Goal: Transaction & Acquisition: Book appointment/travel/reservation

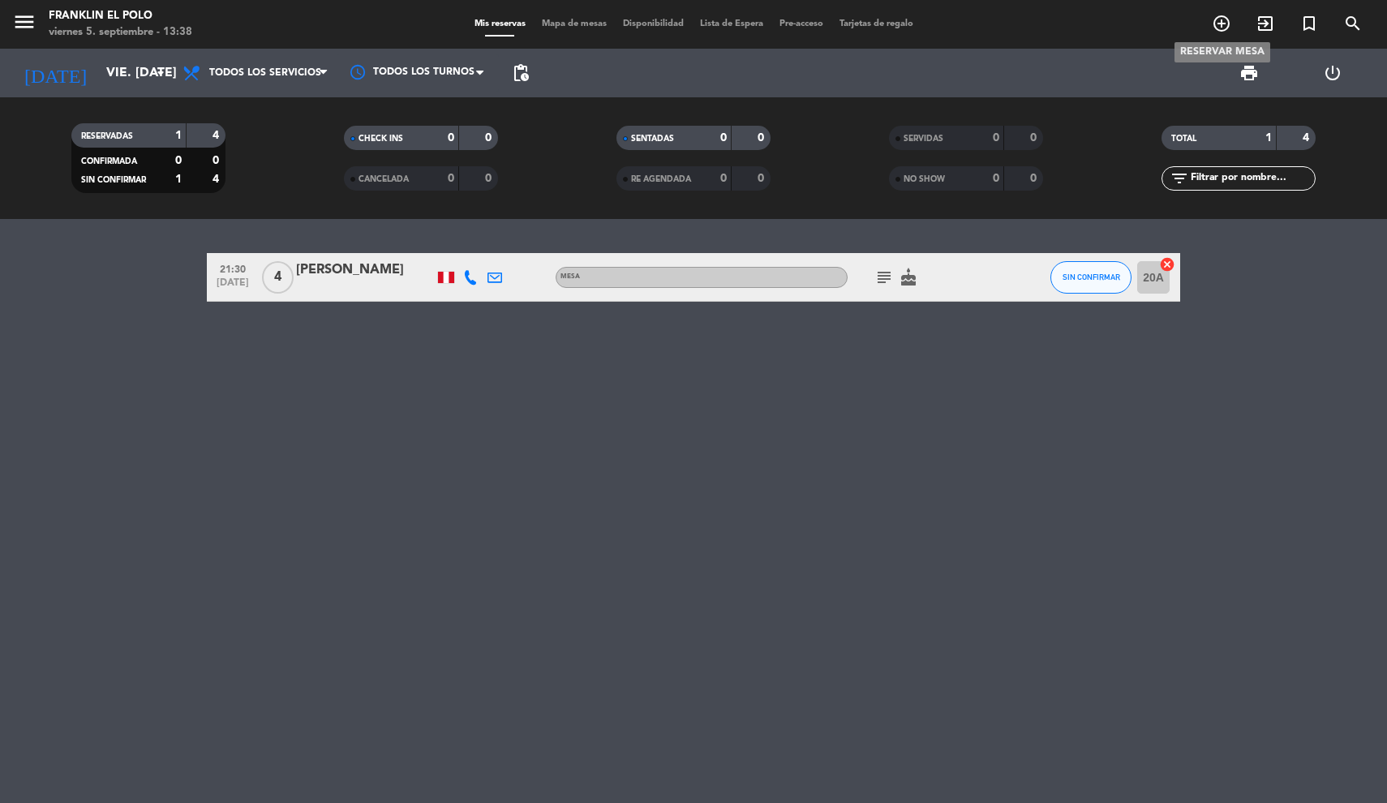
click at [1226, 25] on icon "add_circle_outline" at bounding box center [1221, 23] width 19 height 19
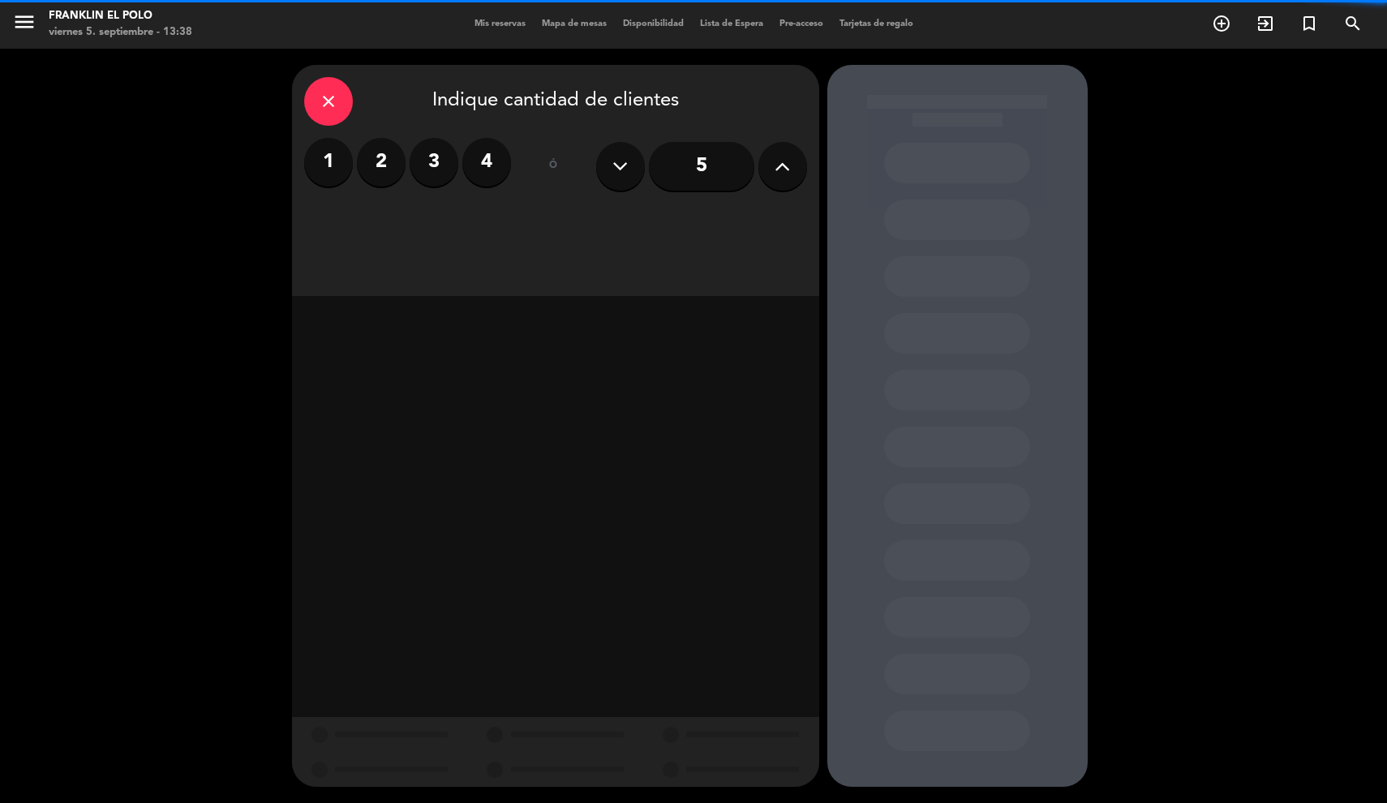
click at [445, 157] on label "3" at bounding box center [434, 162] width 49 height 49
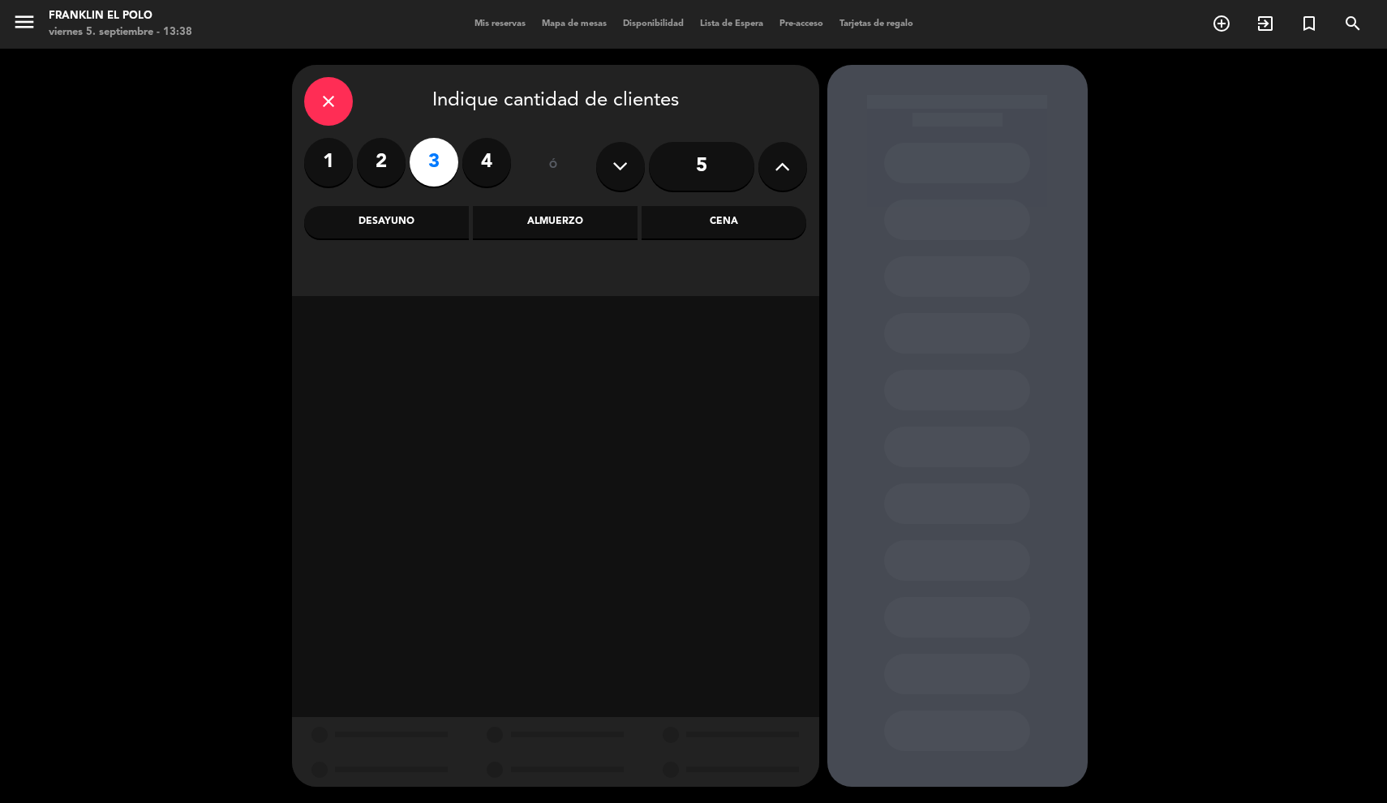
click at [548, 227] on div "Almuerzo" at bounding box center [555, 222] width 165 height 32
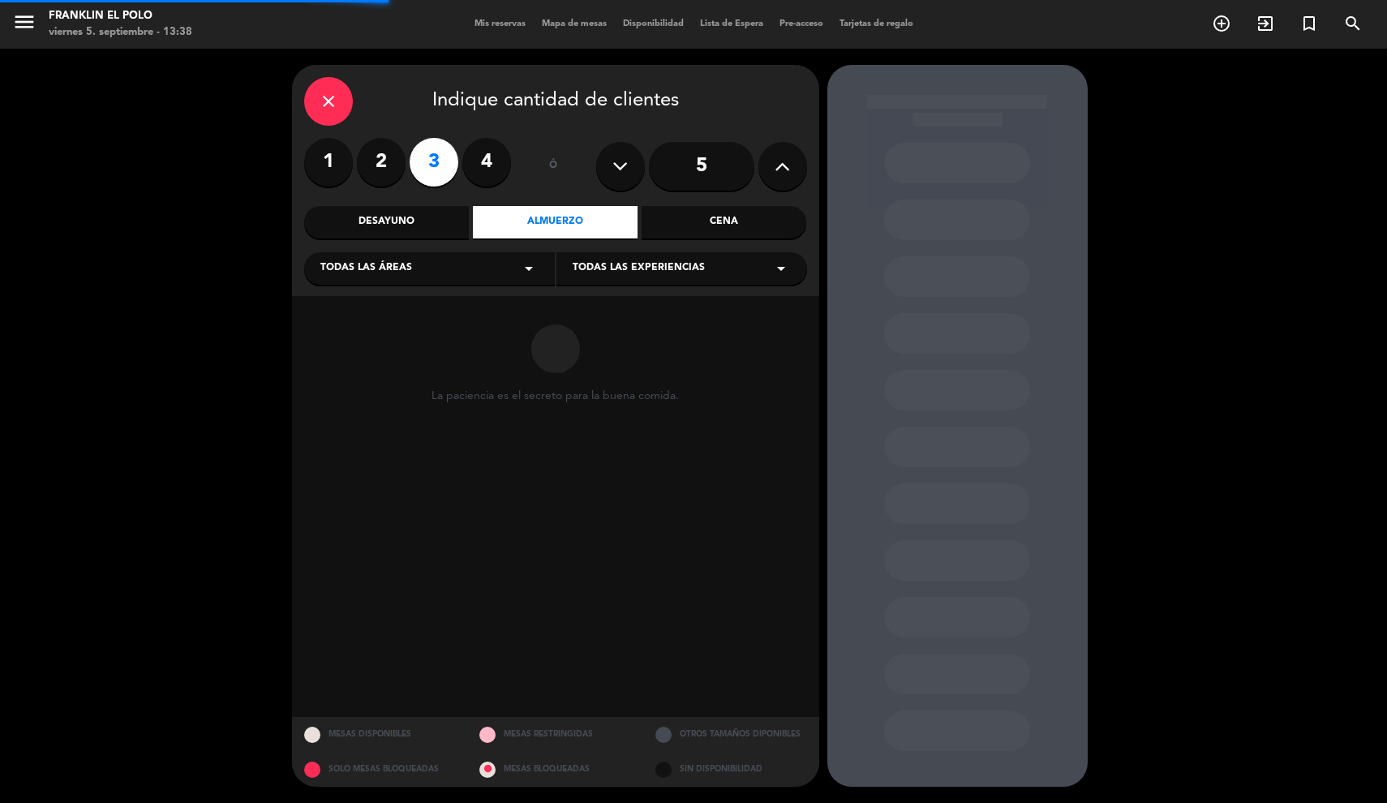
click at [693, 224] on div "Cena" at bounding box center [724, 222] width 165 height 32
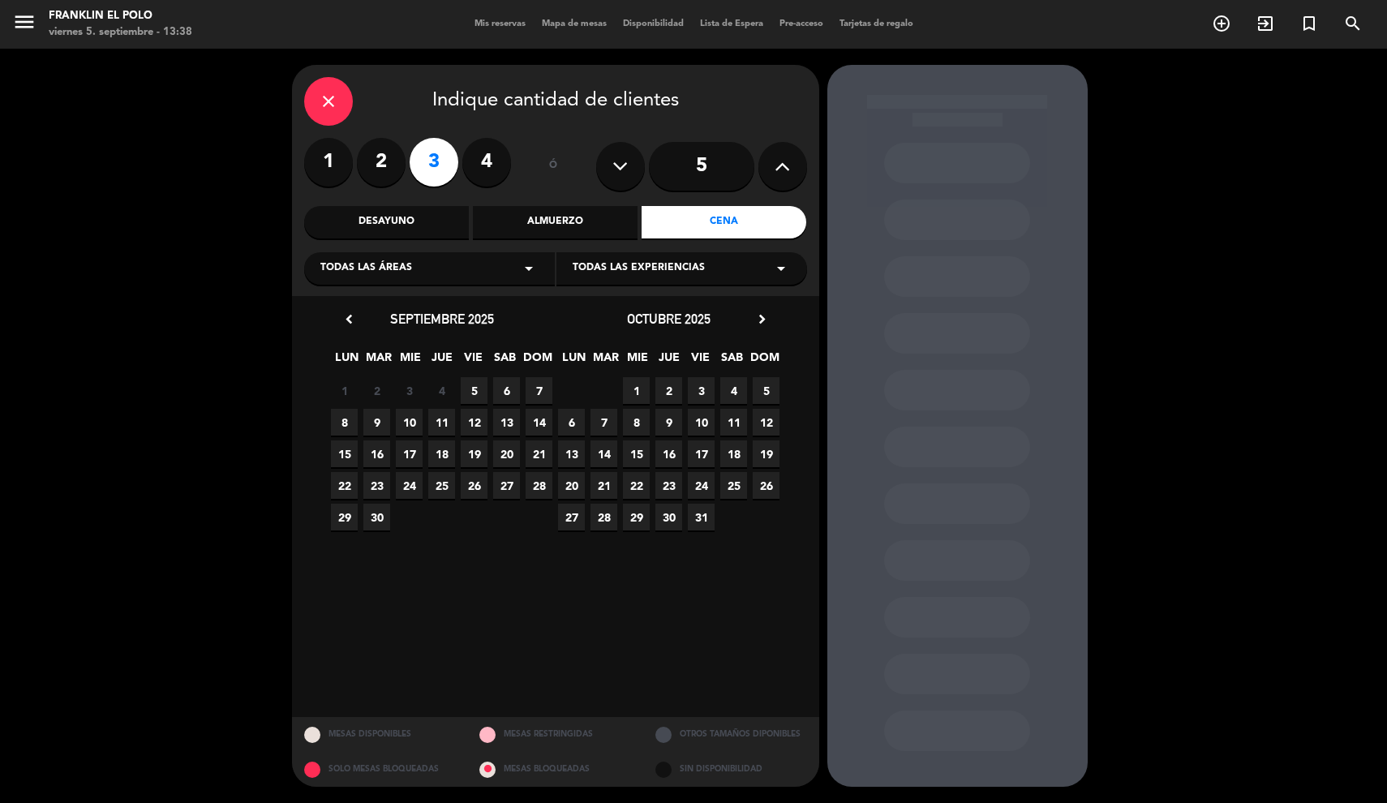
click at [473, 394] on span "5" at bounding box center [474, 390] width 27 height 27
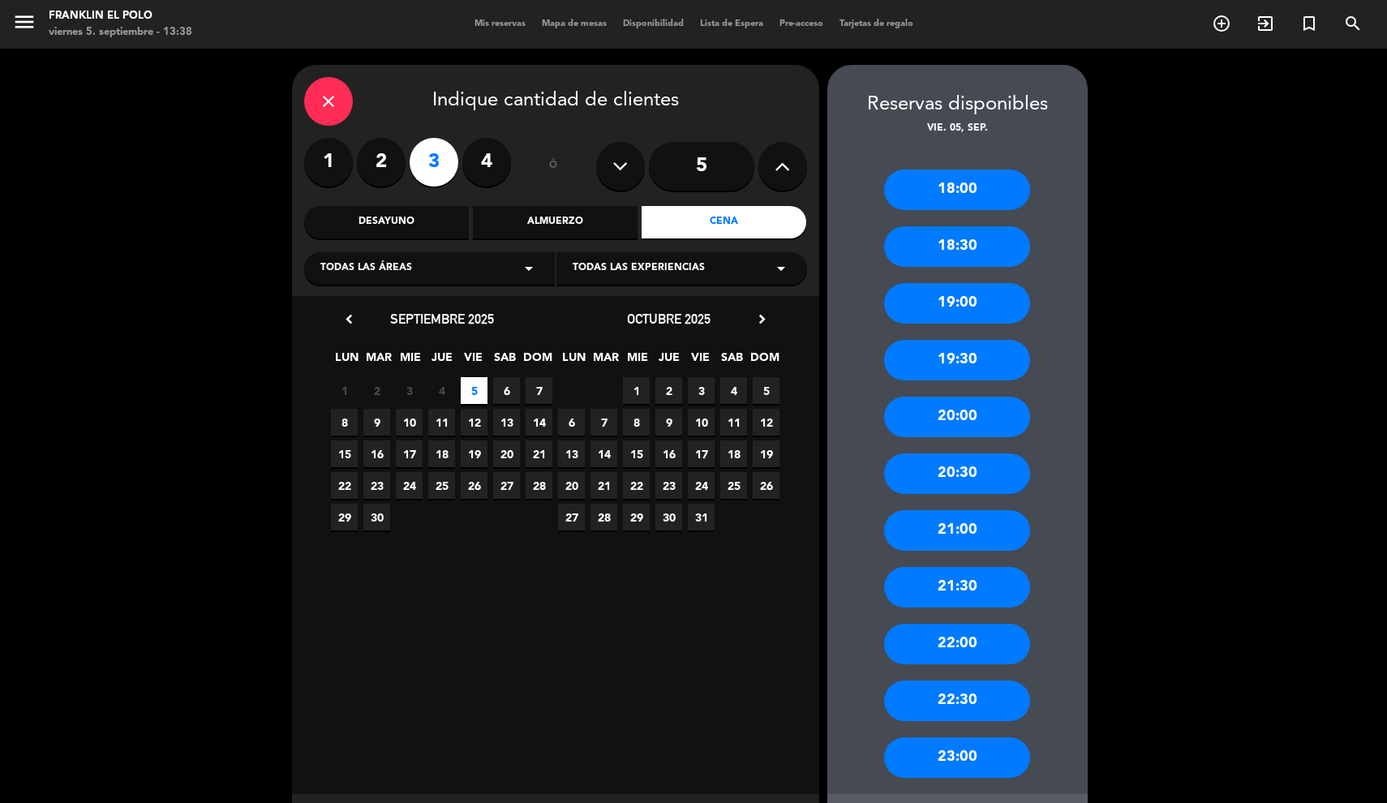
click at [957, 414] on div "20:00" at bounding box center [957, 417] width 146 height 41
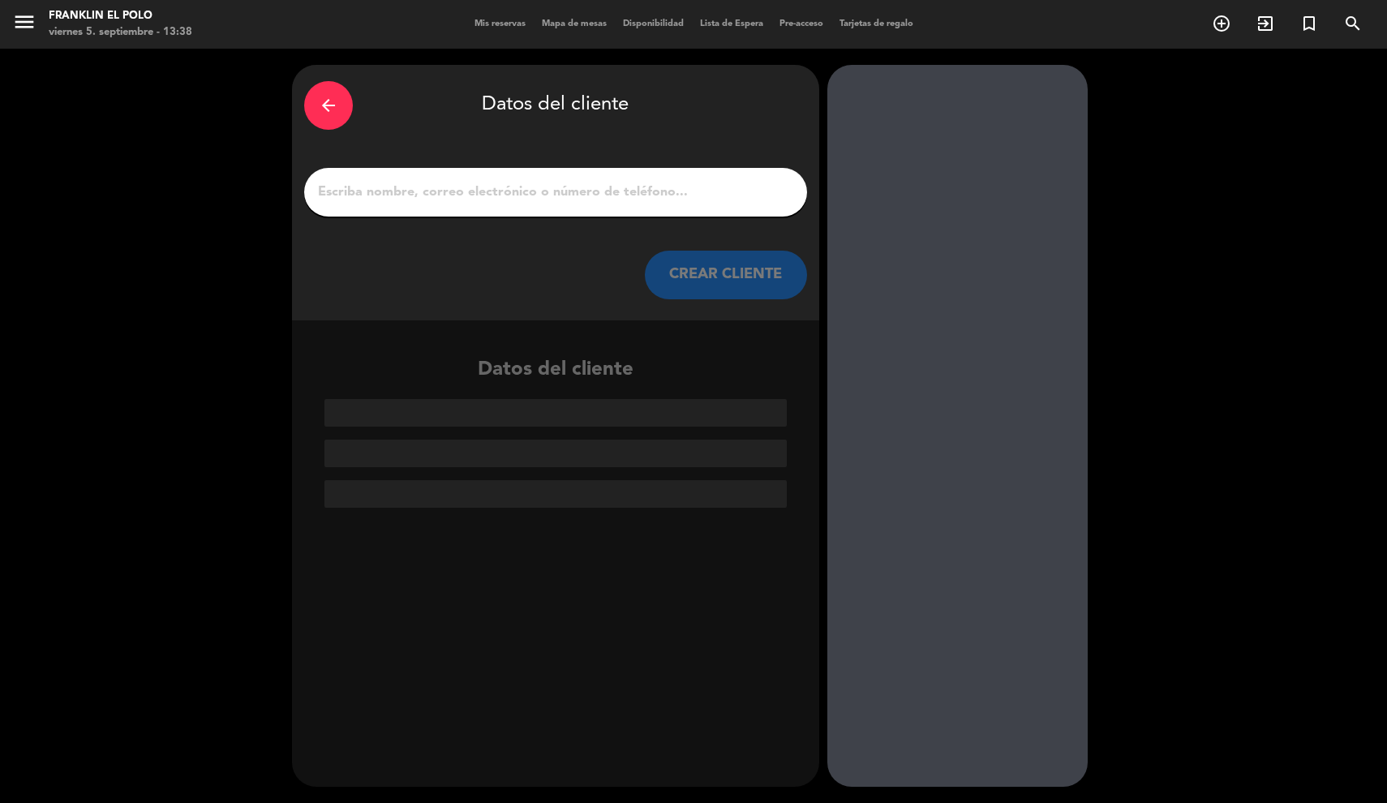
click at [582, 192] on input "1" at bounding box center [555, 192] width 479 height 23
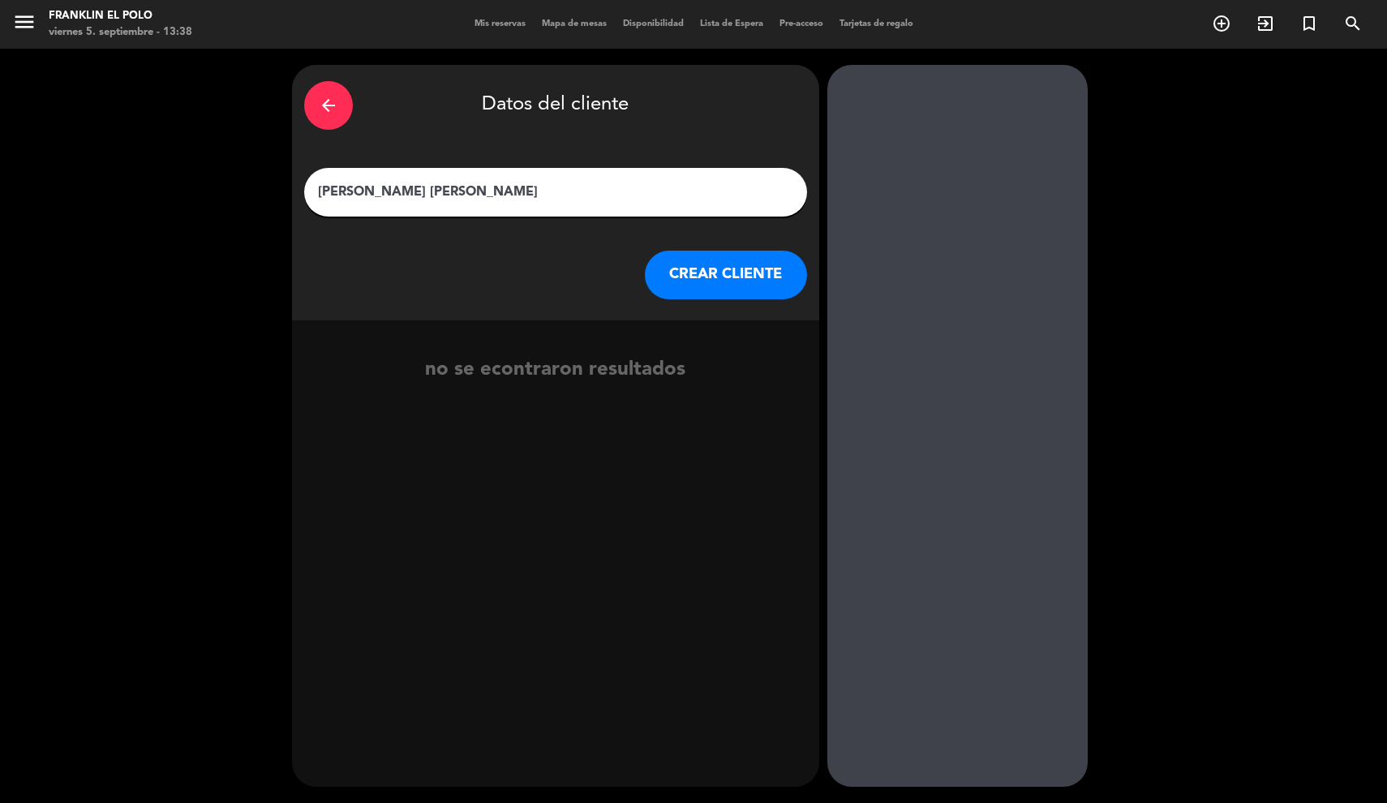
type input "[PERSON_NAME] [PERSON_NAME]"
click at [682, 272] on button "CREAR CLIENTE" at bounding box center [726, 275] width 162 height 49
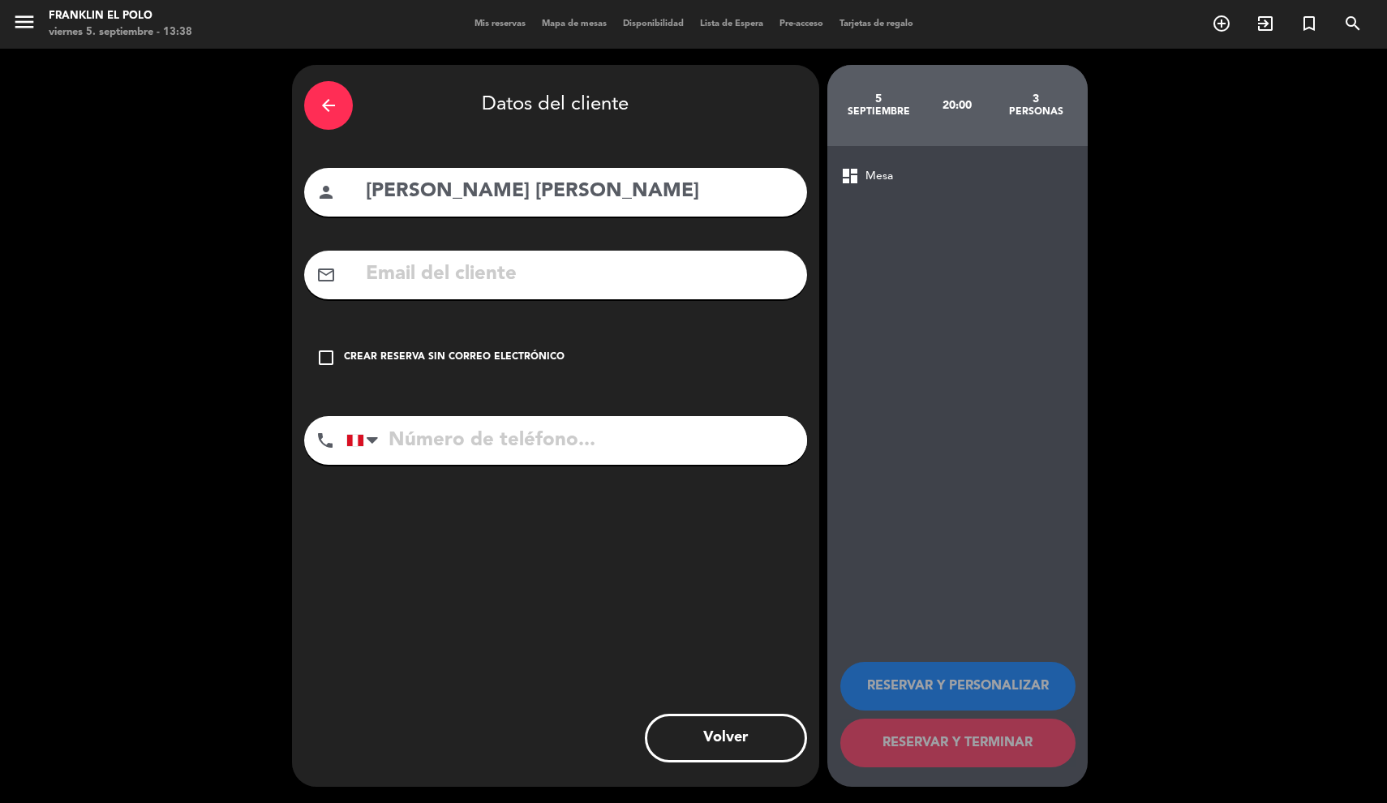
click at [437, 424] on input "tel" at bounding box center [576, 440] width 461 height 49
paste input "967 769 076"
type input "967 769 076"
click at [406, 348] on div "check_box_outline_blank Crear reserva sin correo electrónico" at bounding box center [555, 357] width 503 height 49
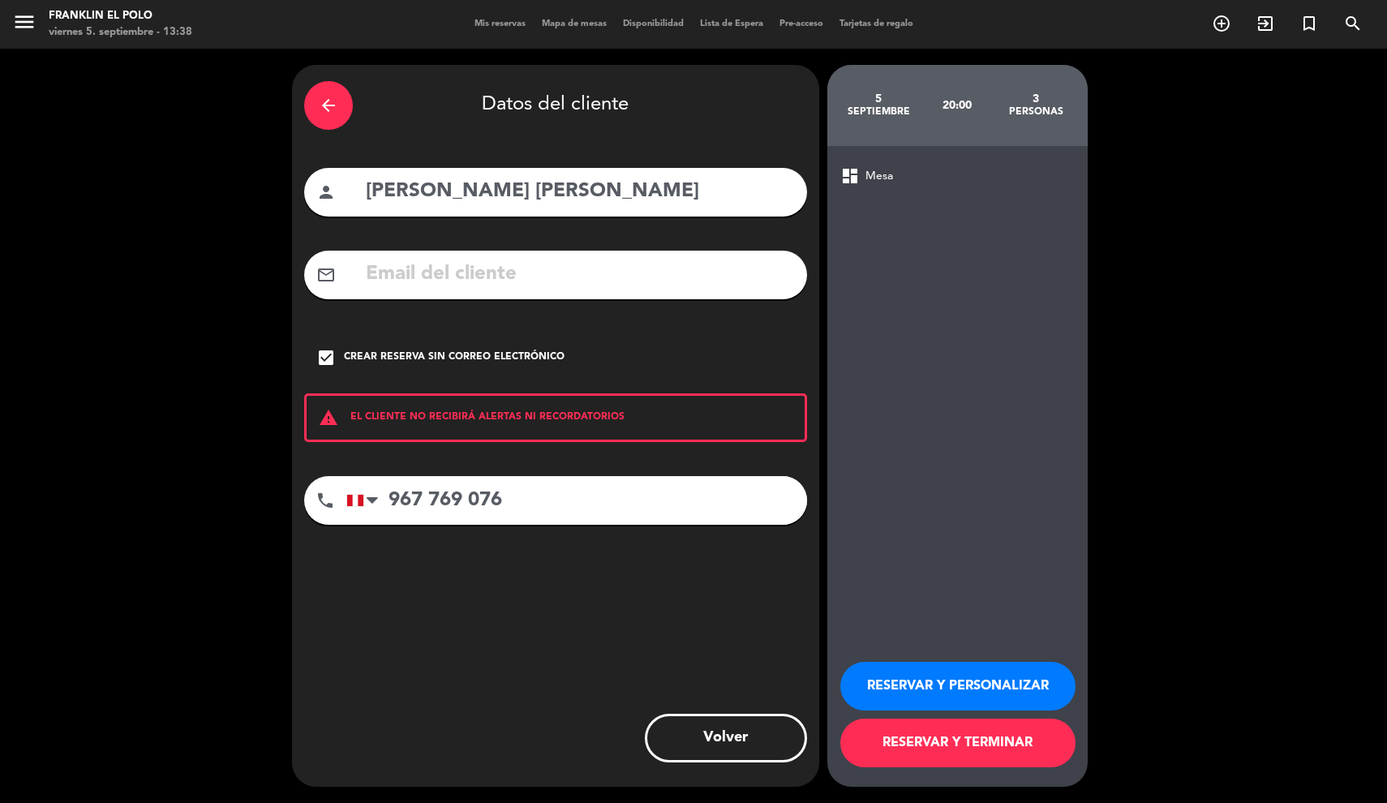
click at [872, 737] on button "RESERVAR Y TERMINAR" at bounding box center [958, 743] width 235 height 49
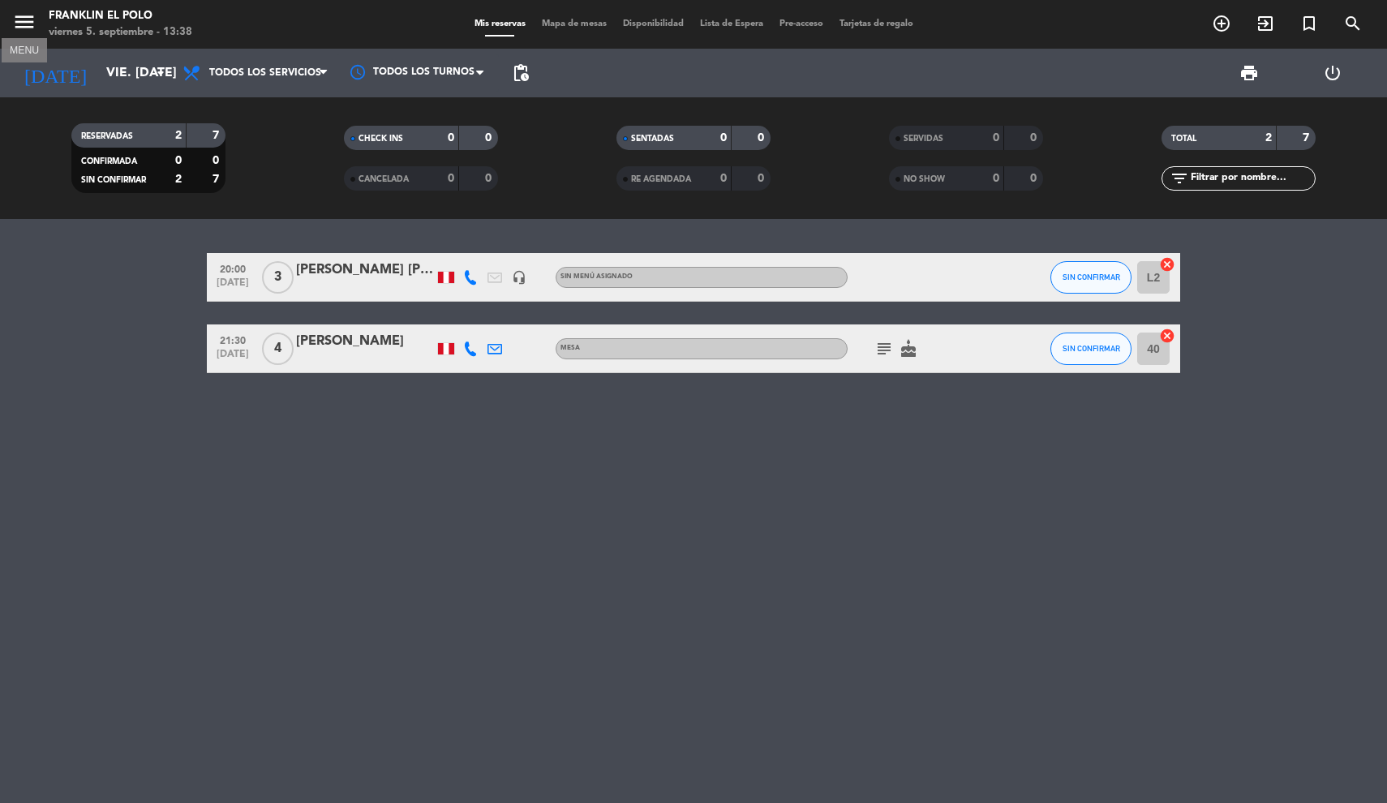
click at [30, 23] on icon "menu" at bounding box center [24, 22] width 24 height 24
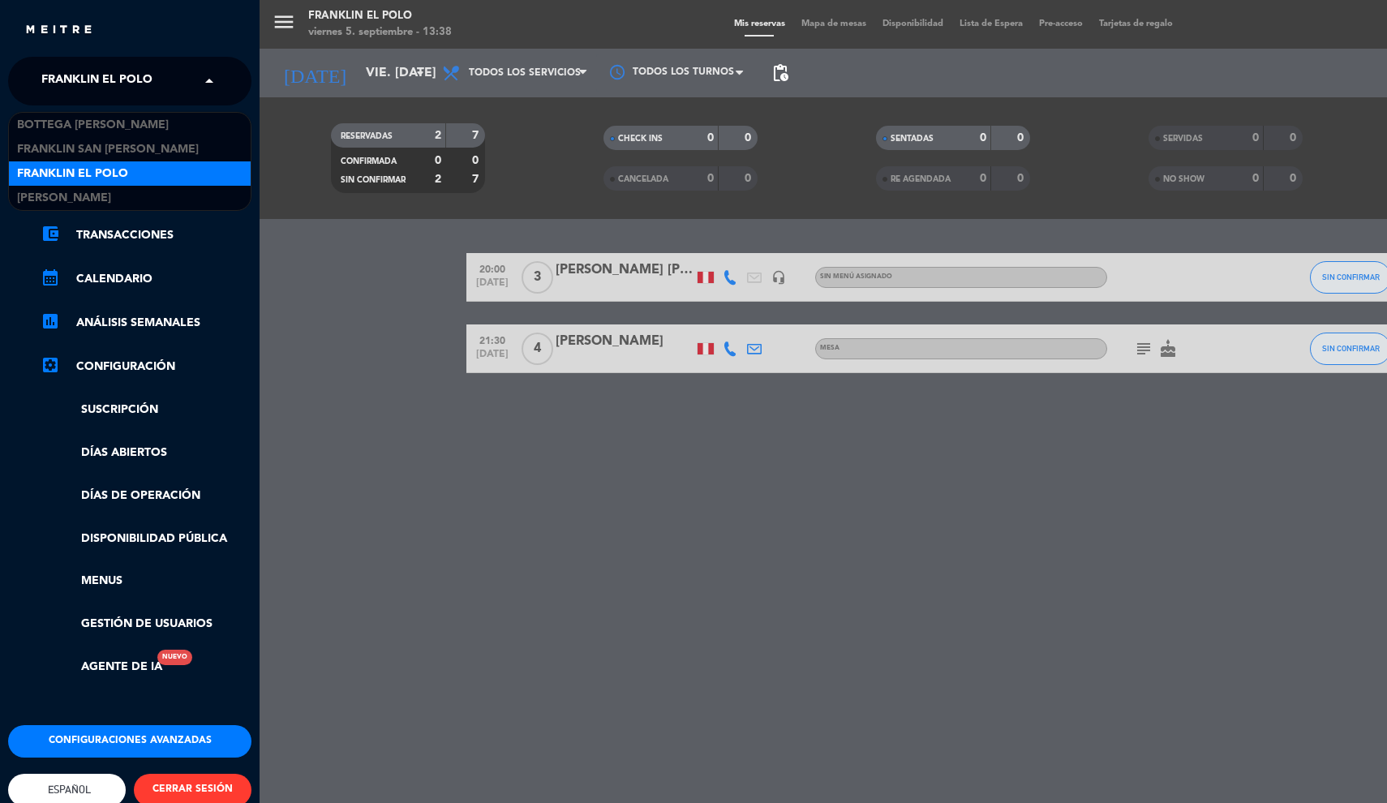
click at [79, 79] on span "Franklin El Polo" at bounding box center [96, 81] width 111 height 34
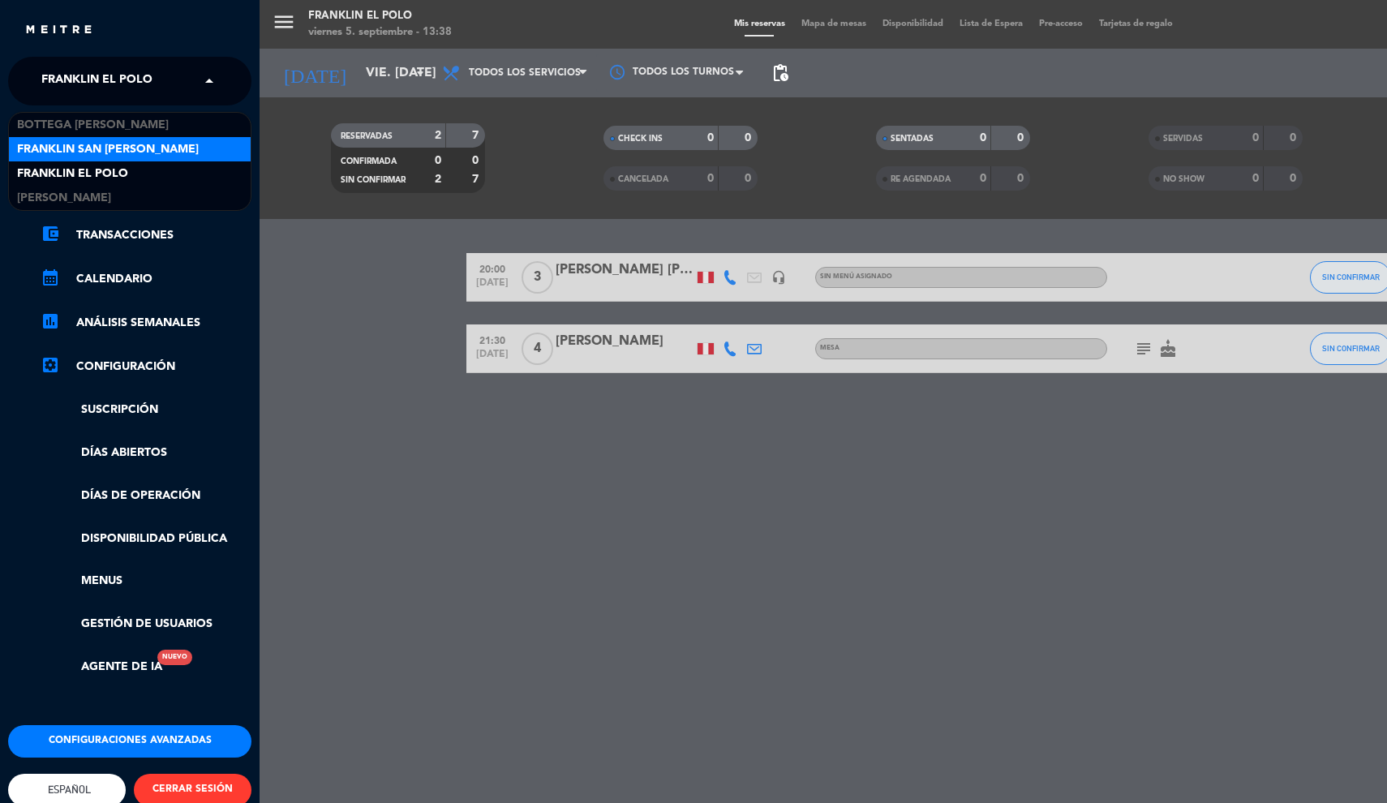
click at [80, 151] on span "Franklin San [PERSON_NAME]" at bounding box center [108, 149] width 182 height 19
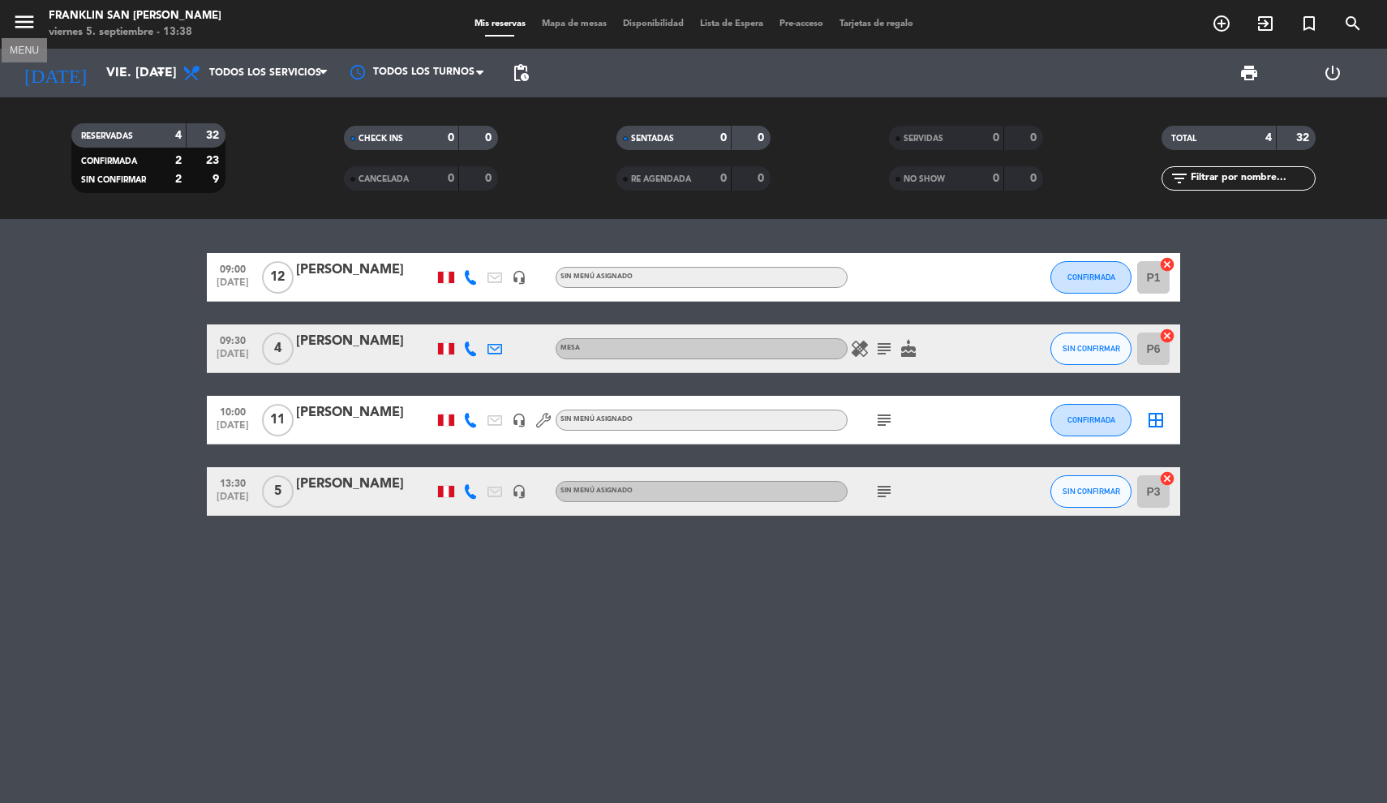
click at [28, 29] on icon "menu" at bounding box center [24, 22] width 24 height 24
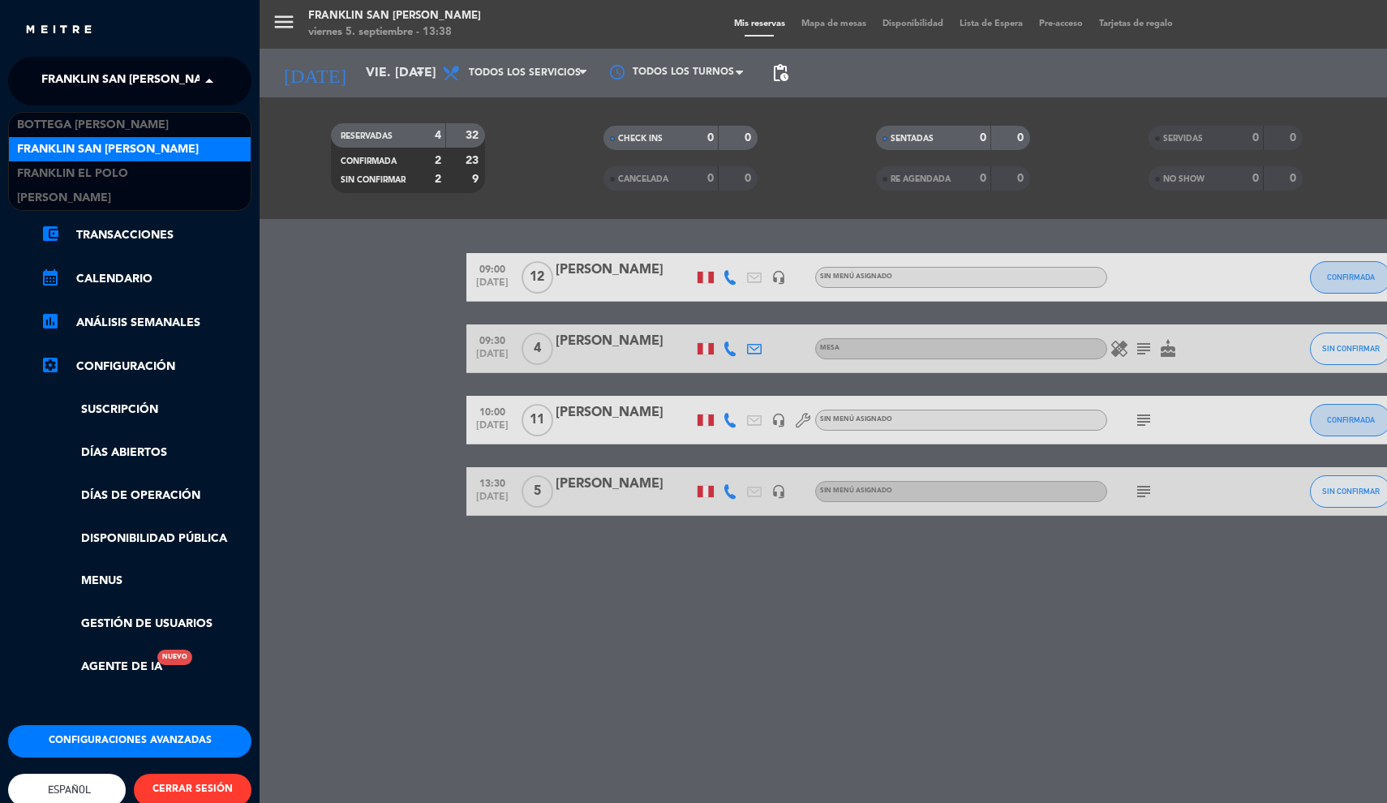
click at [62, 67] on span "Franklin San [PERSON_NAME]" at bounding box center [132, 81] width 182 height 34
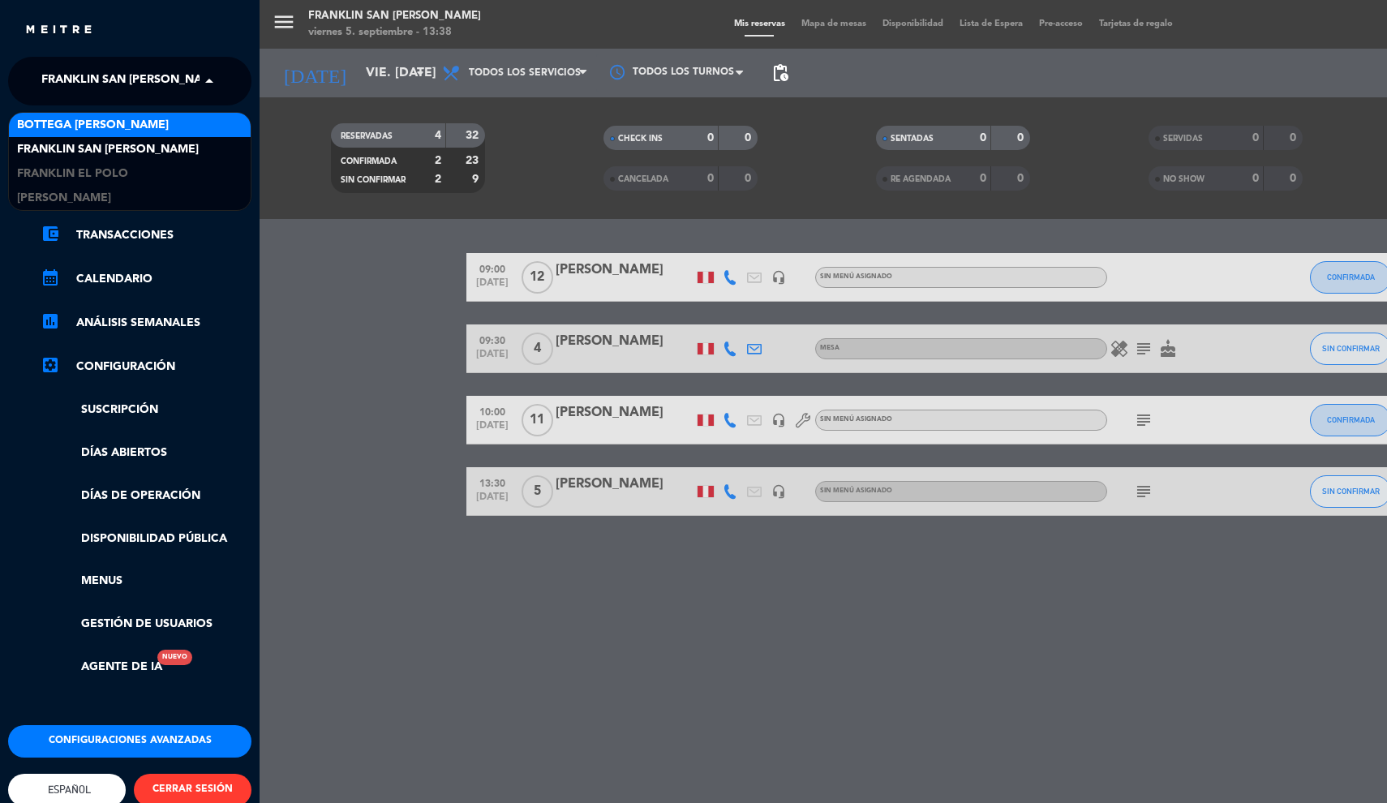
click at [65, 118] on span "Bottega [PERSON_NAME]" at bounding box center [93, 125] width 152 height 19
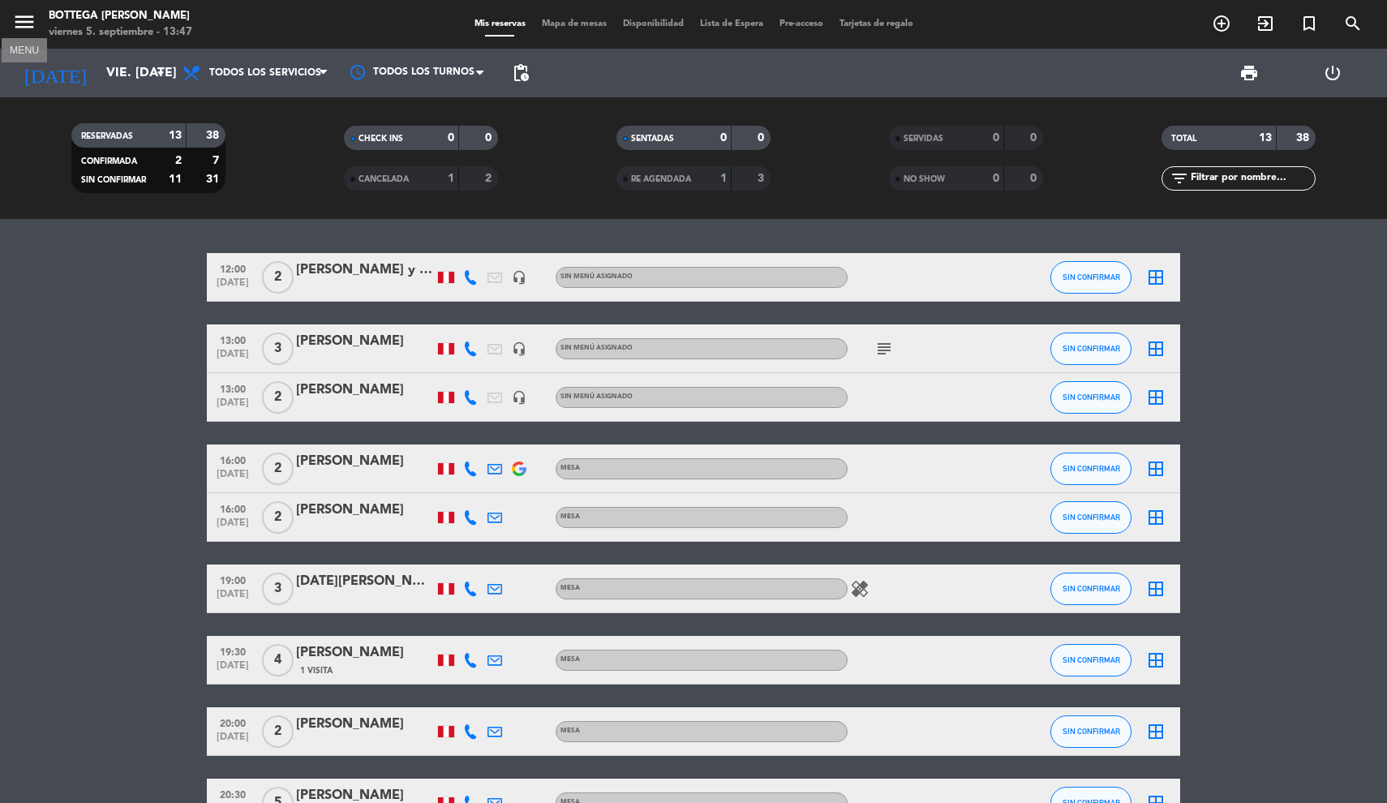
click at [30, 26] on icon "menu" at bounding box center [24, 22] width 24 height 24
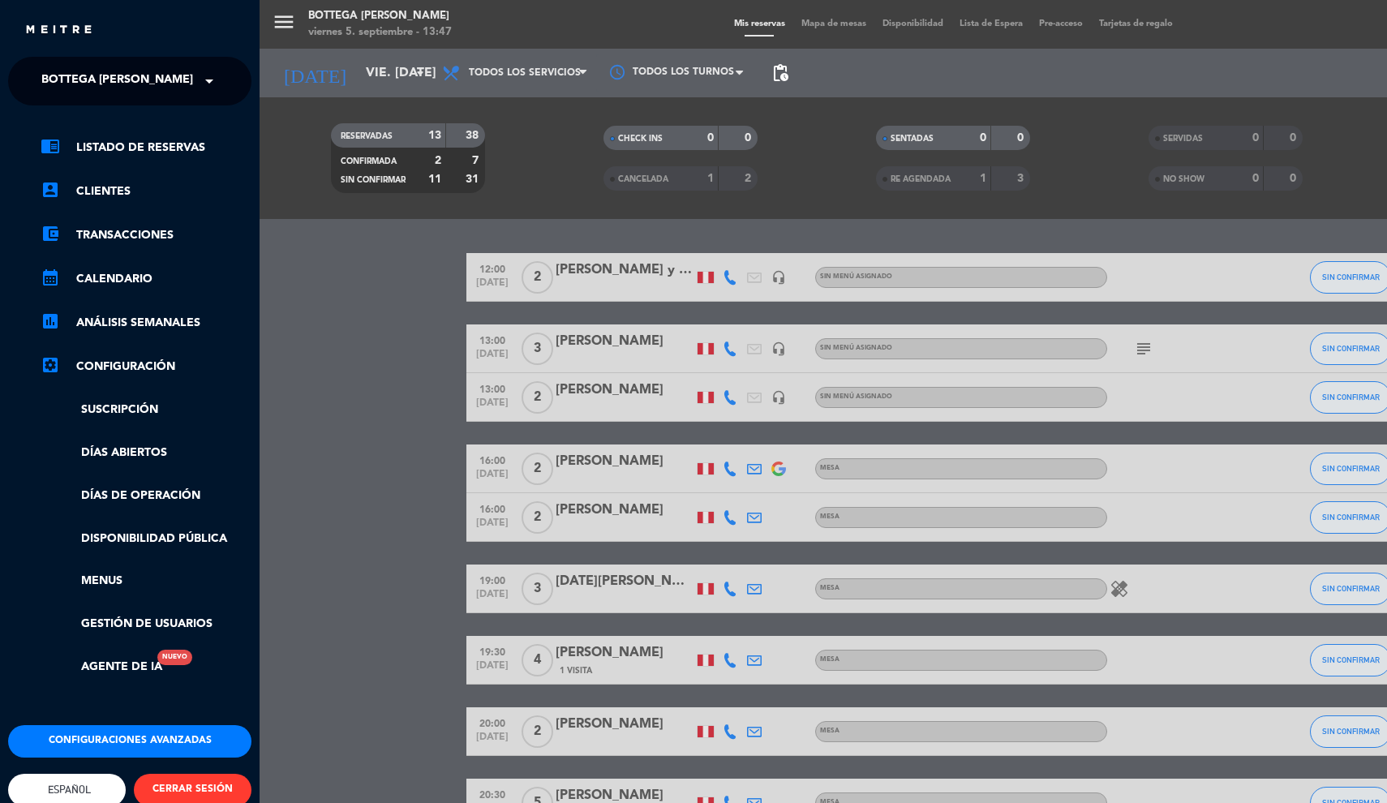
click at [63, 77] on span "Bottega [PERSON_NAME]" at bounding box center [117, 81] width 152 height 34
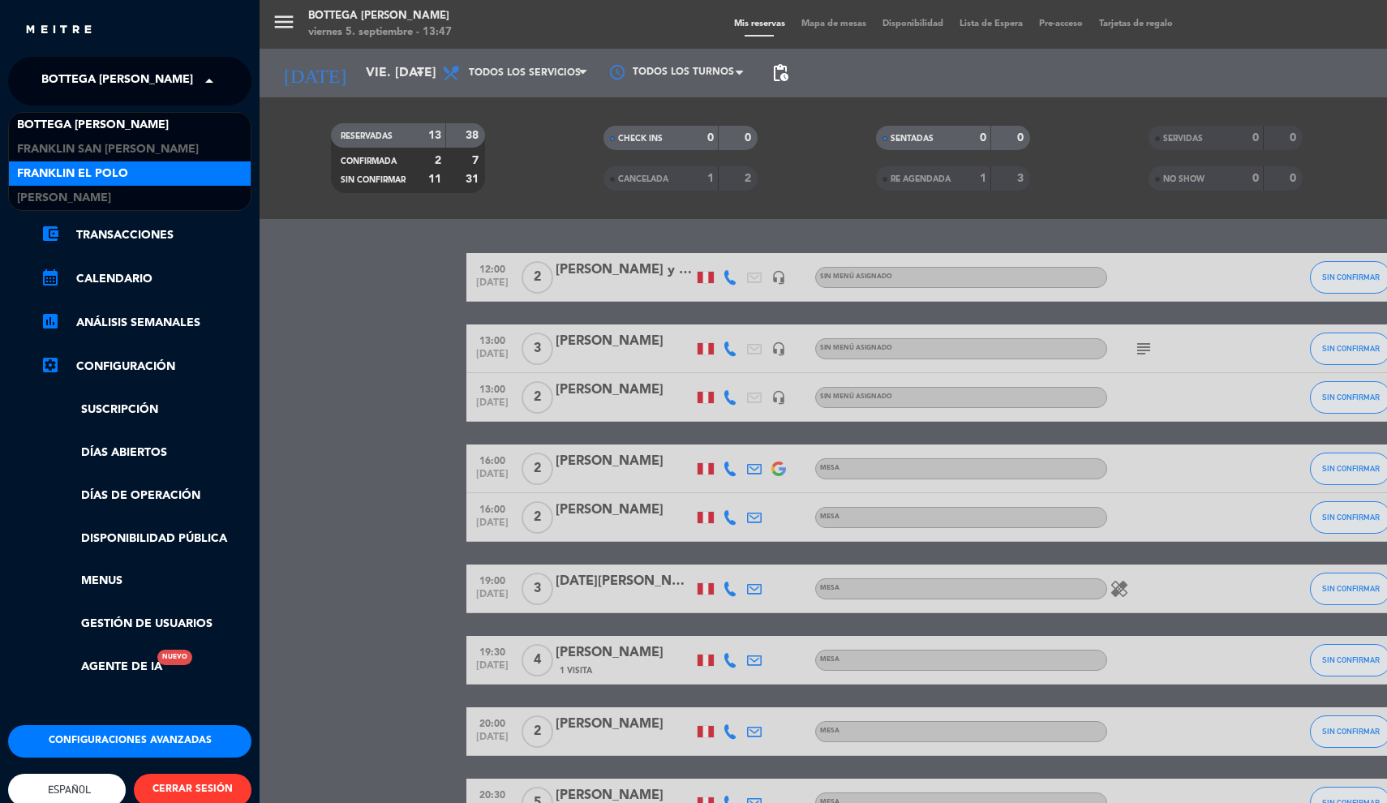
click at [82, 165] on span "Franklin El Polo" at bounding box center [72, 174] width 111 height 19
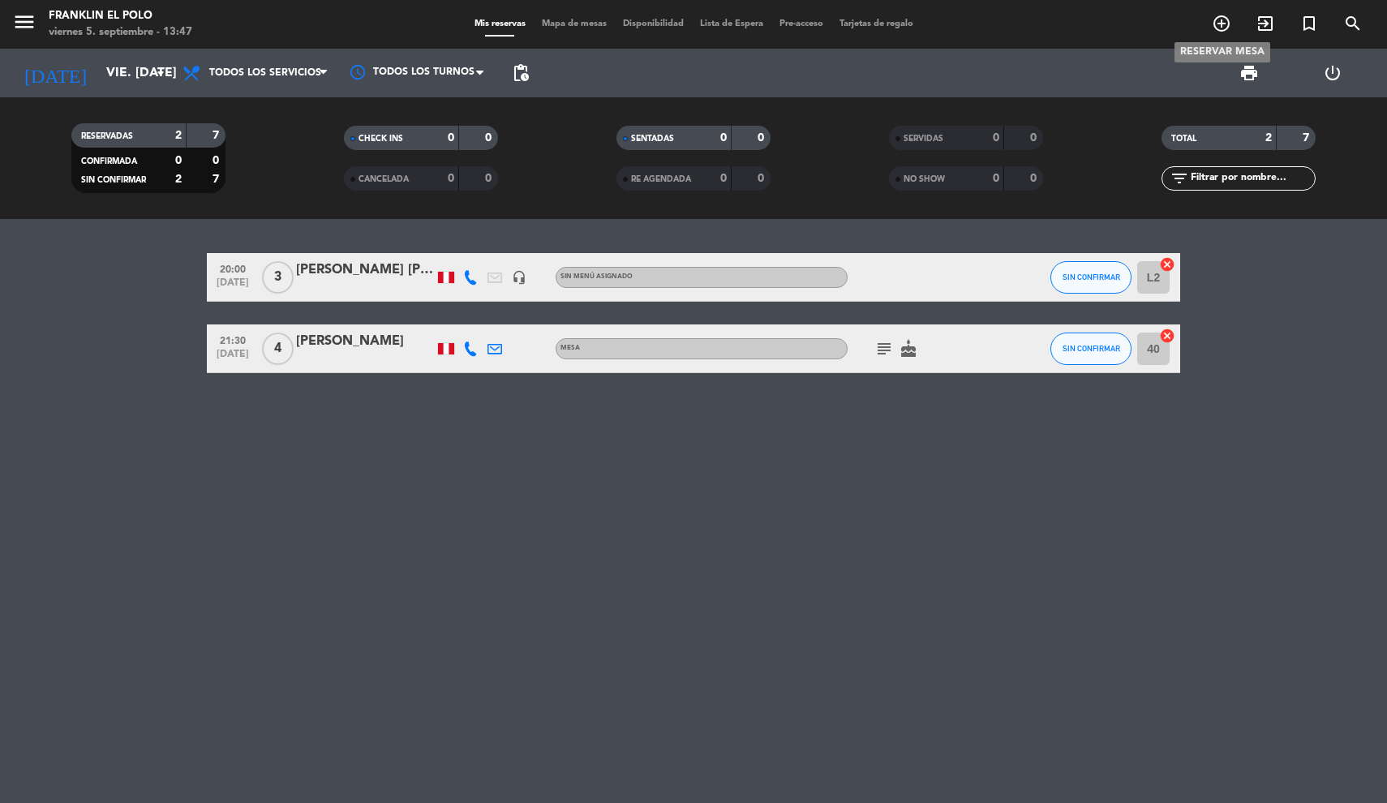
click at [1223, 27] on icon "add_circle_outline" at bounding box center [1221, 23] width 19 height 19
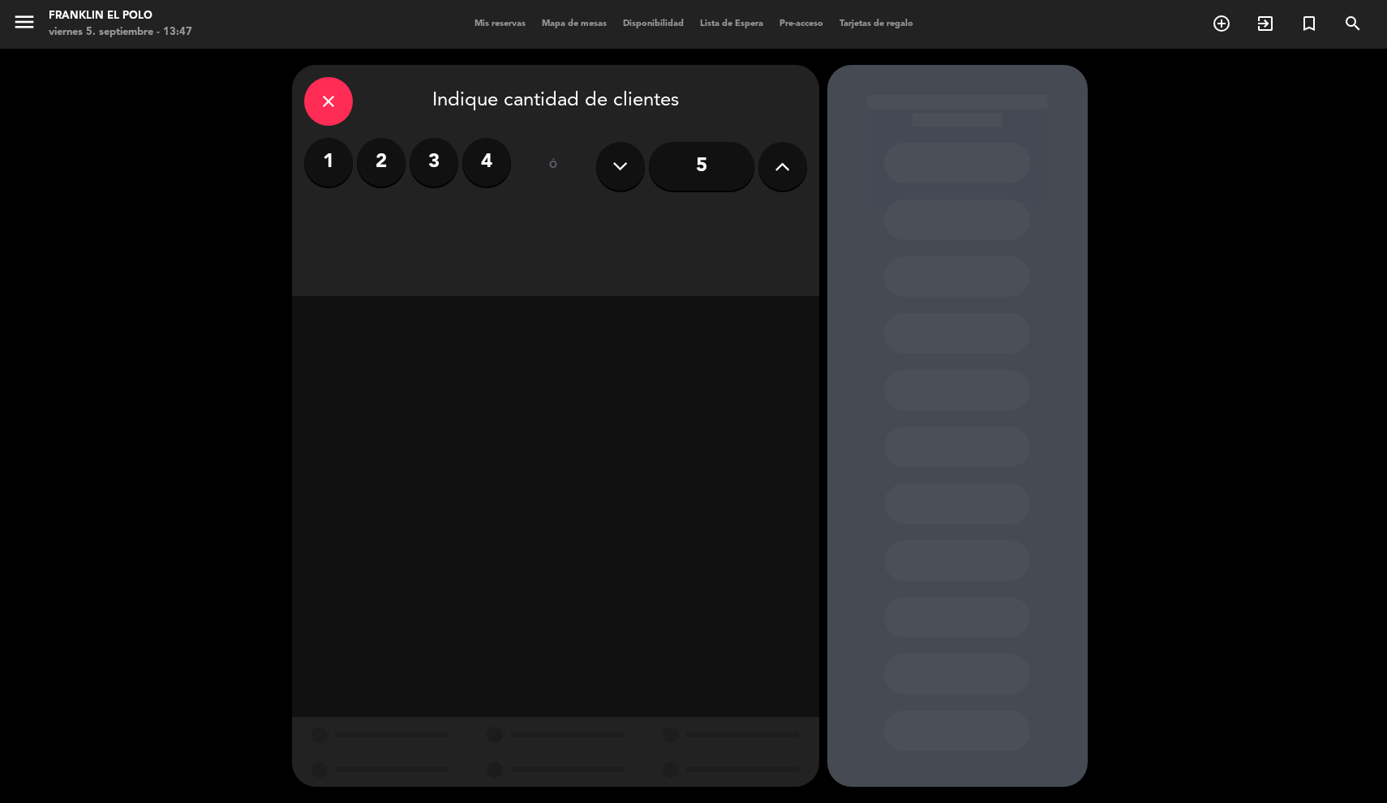
click at [786, 158] on icon at bounding box center [782, 166] width 15 height 24
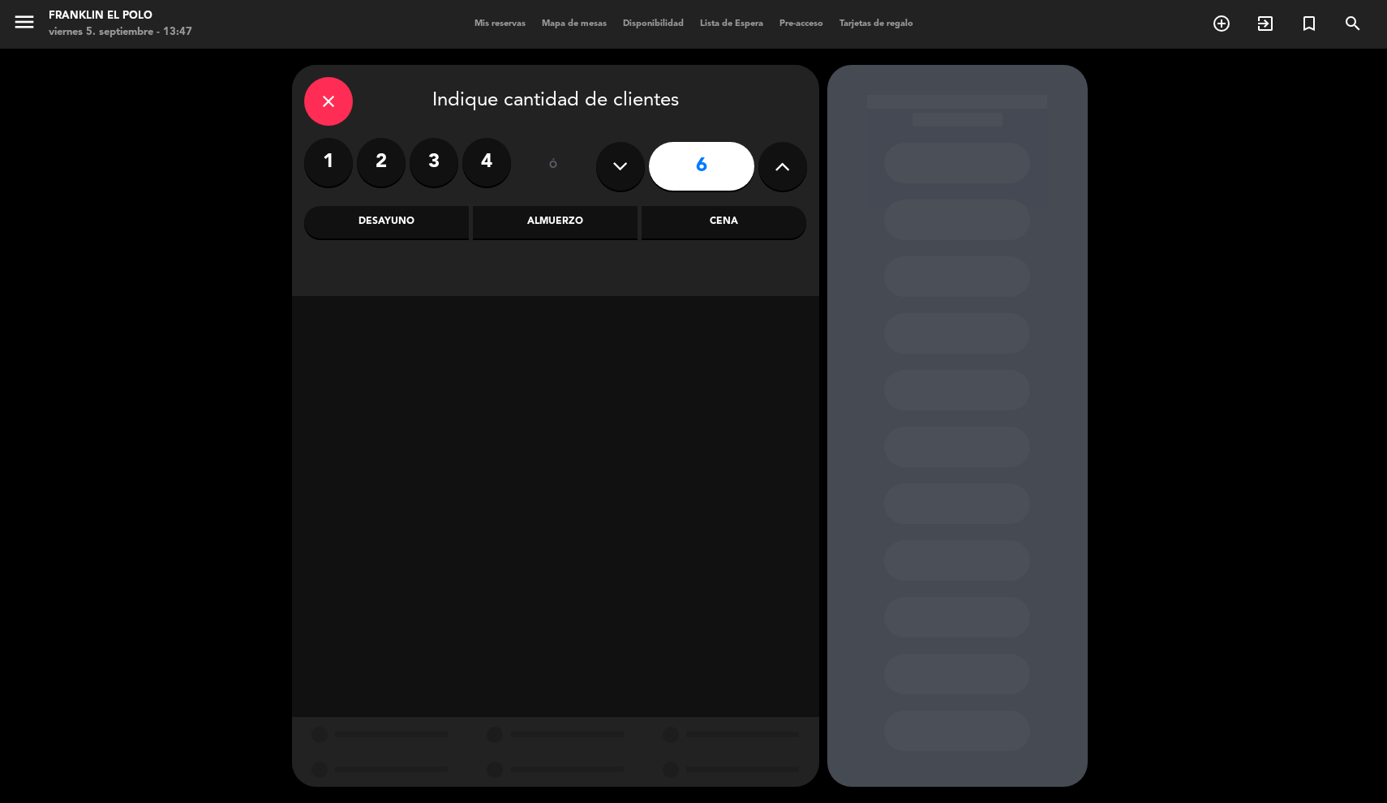
click at [786, 158] on icon at bounding box center [782, 166] width 15 height 24
type input "10"
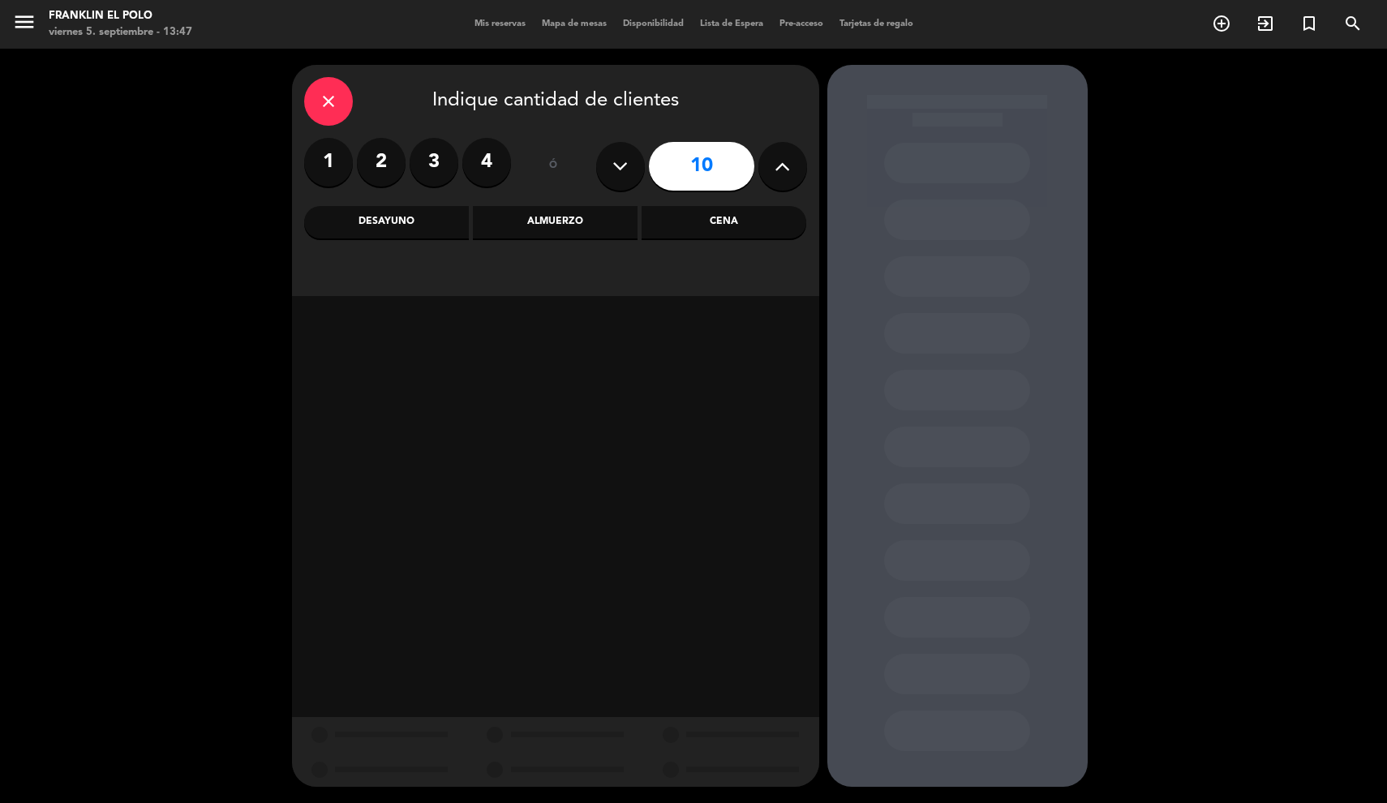
click at [697, 213] on div "Cena" at bounding box center [724, 222] width 165 height 32
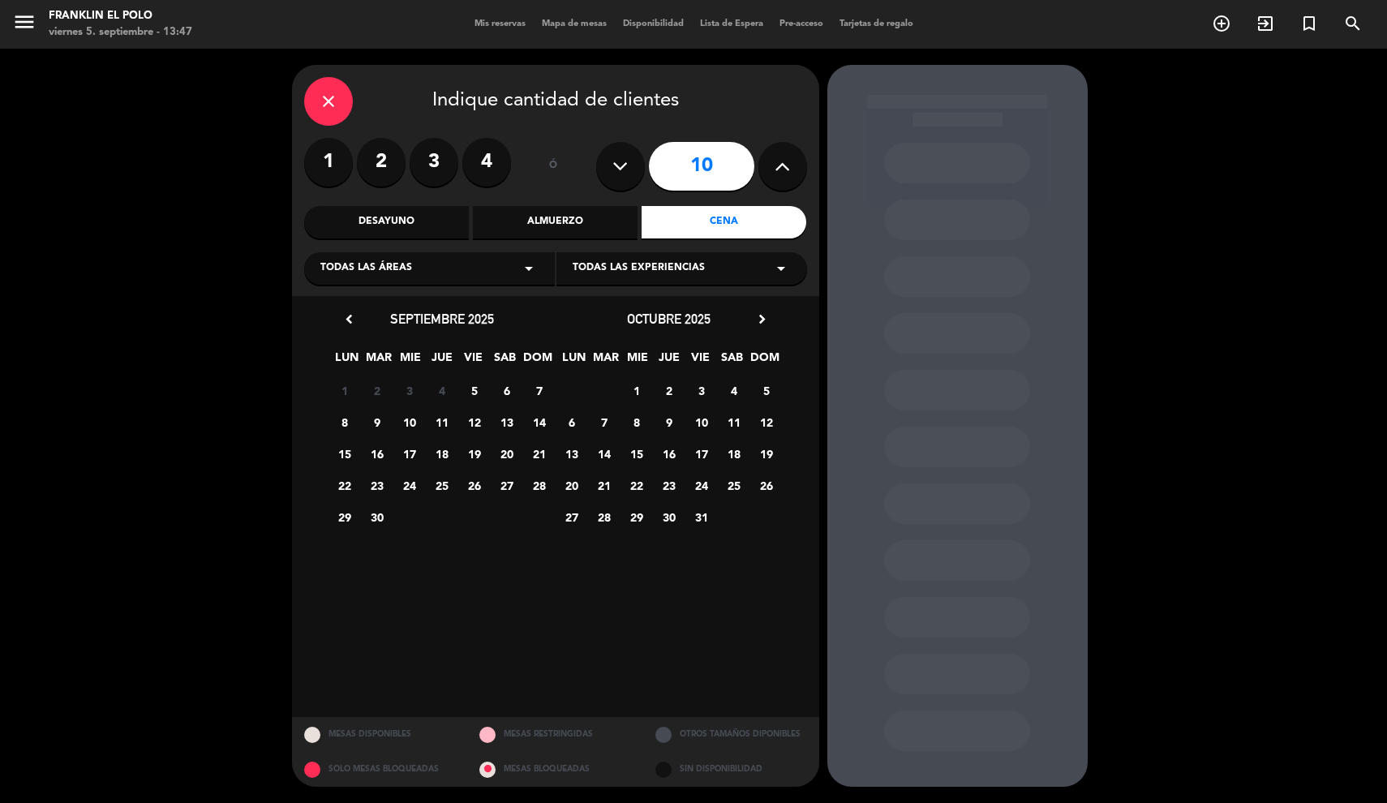
click at [441, 484] on span "25" at bounding box center [441, 485] width 27 height 27
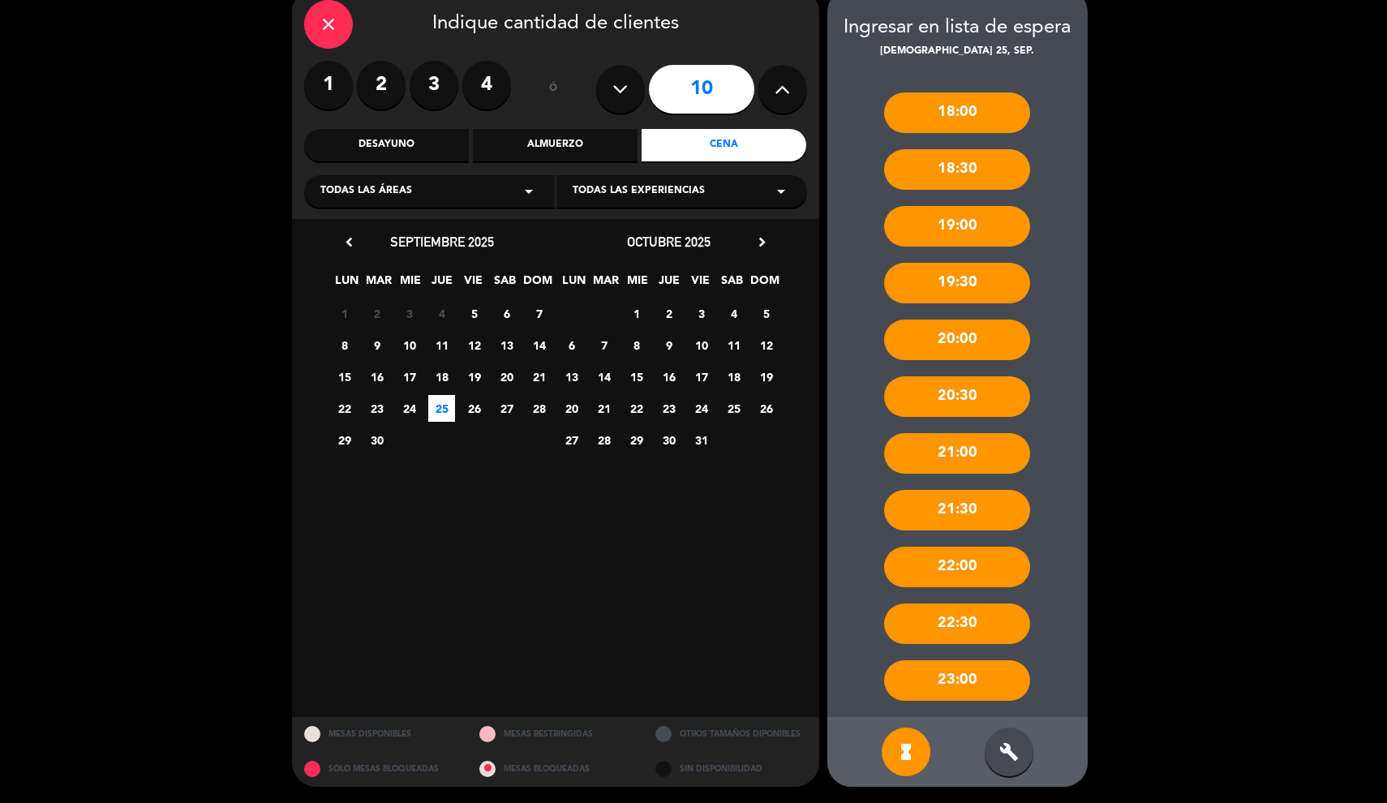
scroll to position [76, 0]
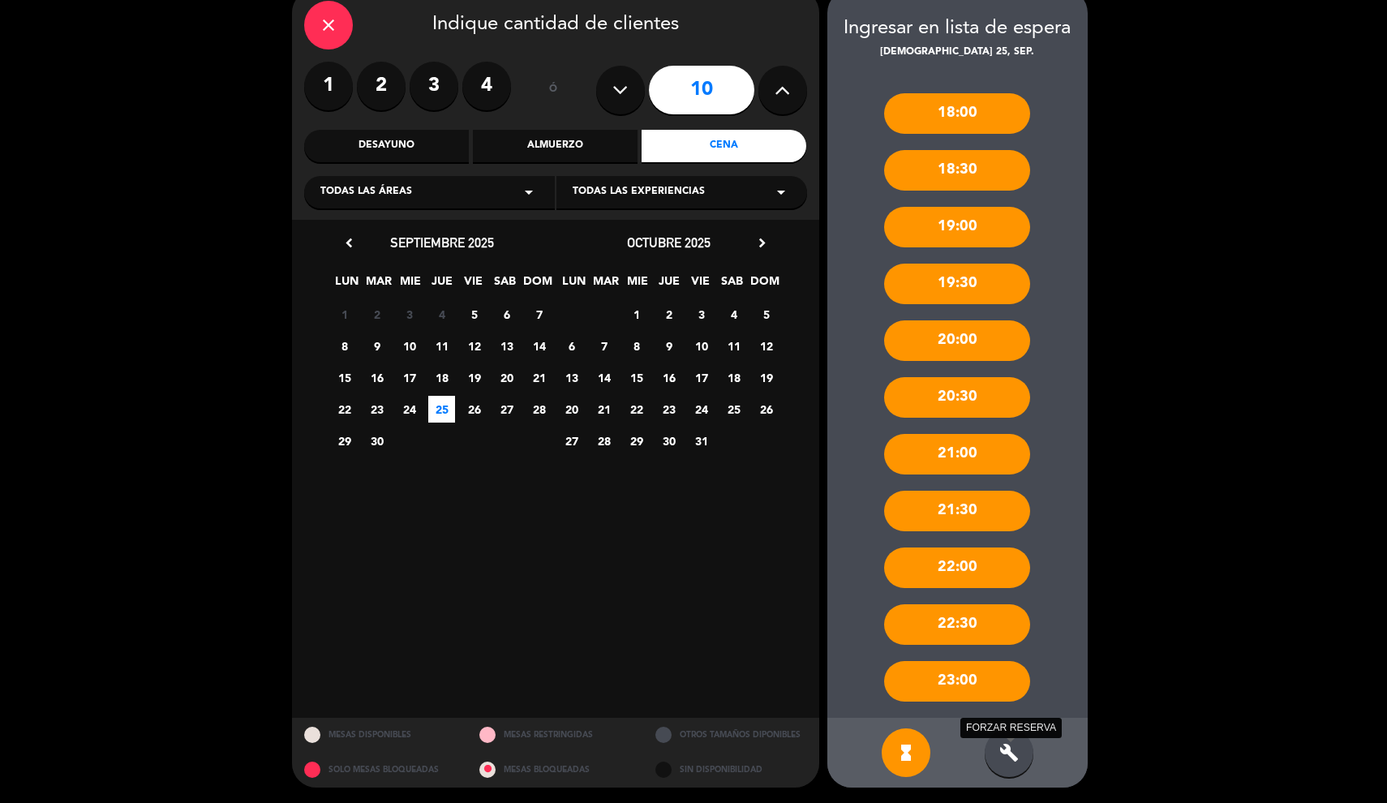
click at [1017, 743] on icon "build" at bounding box center [1009, 752] width 19 height 19
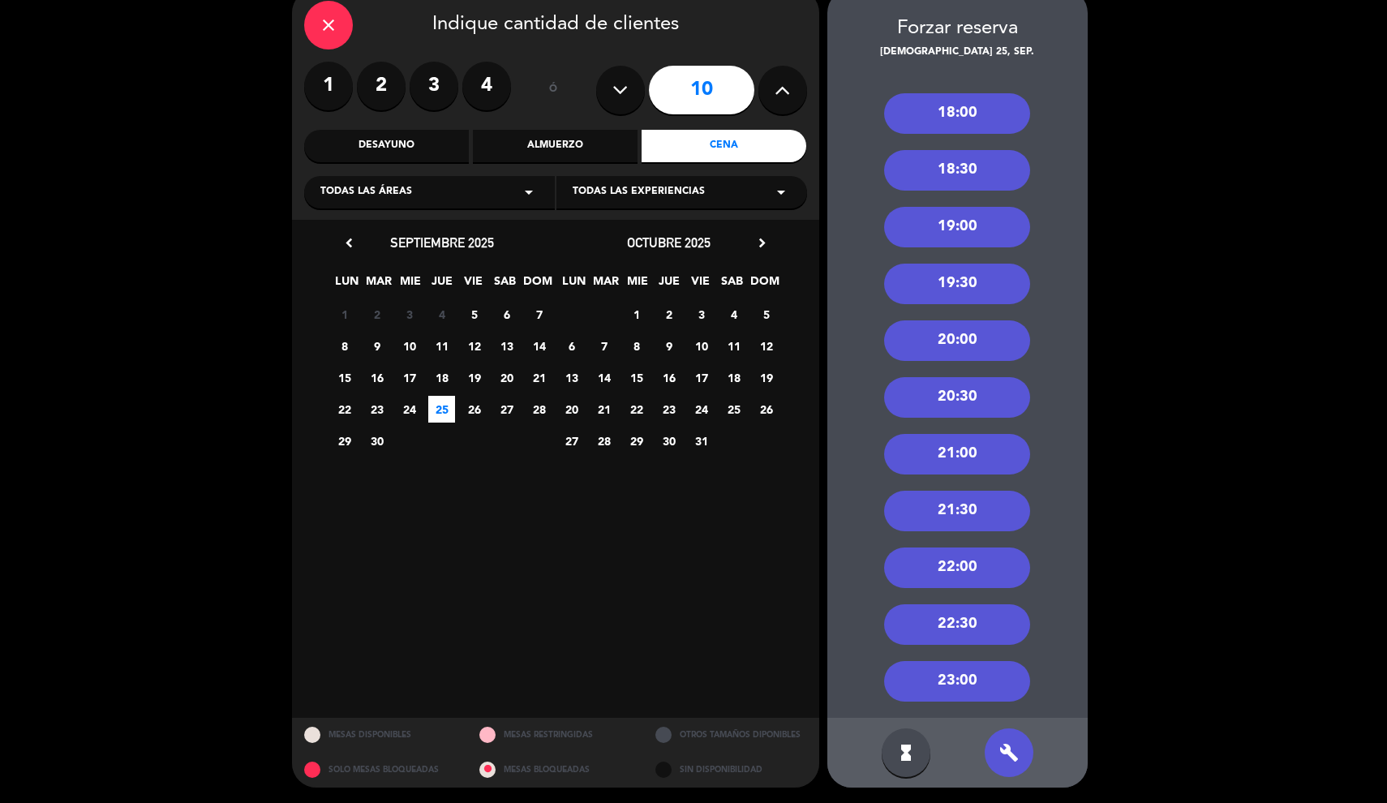
click at [983, 237] on div "19:00" at bounding box center [957, 227] width 146 height 41
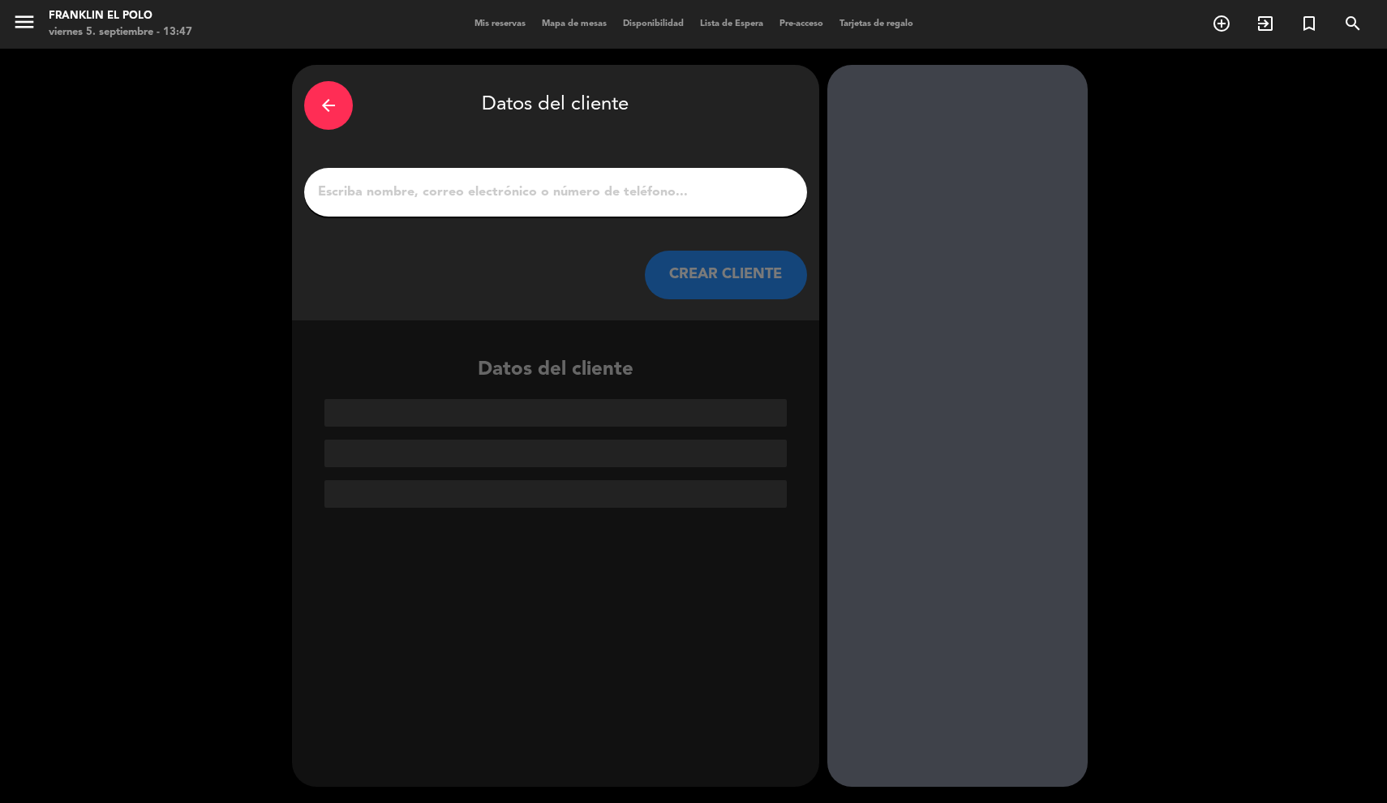
click at [500, 196] on input "1" at bounding box center [555, 192] width 479 height 23
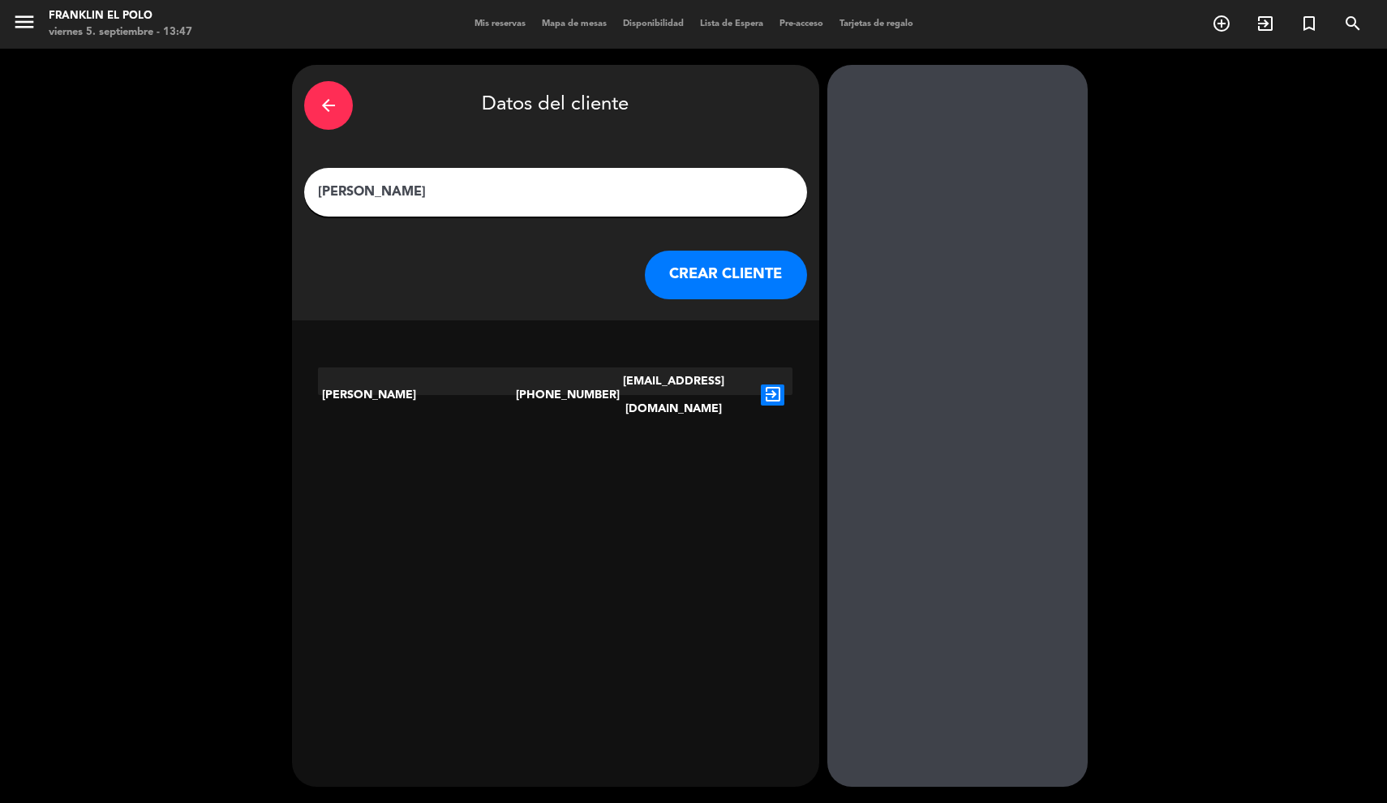
drag, startPoint x: 485, startPoint y: 113, endPoint x: 501, endPoint y: 149, distance: 39.6
click at [501, 149] on div "arrow_back Datos del cliente [PERSON_NAME] [PERSON_NAME] CLIENTE" at bounding box center [555, 193] width 527 height 256
click at [477, 199] on input "[PERSON_NAME]" at bounding box center [555, 192] width 479 height 23
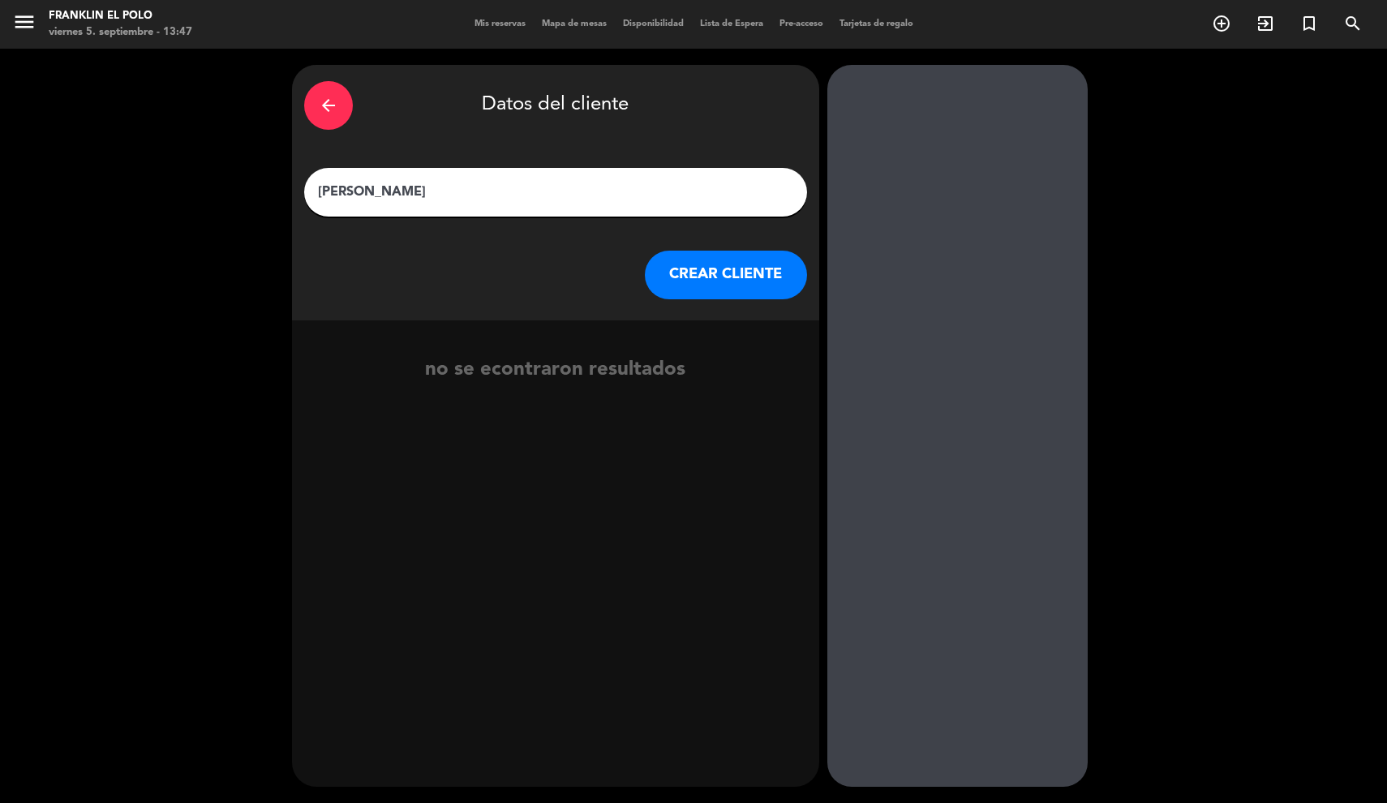
type input "[PERSON_NAME]"
click at [715, 283] on button "CREAR CLIENTE" at bounding box center [726, 275] width 162 height 49
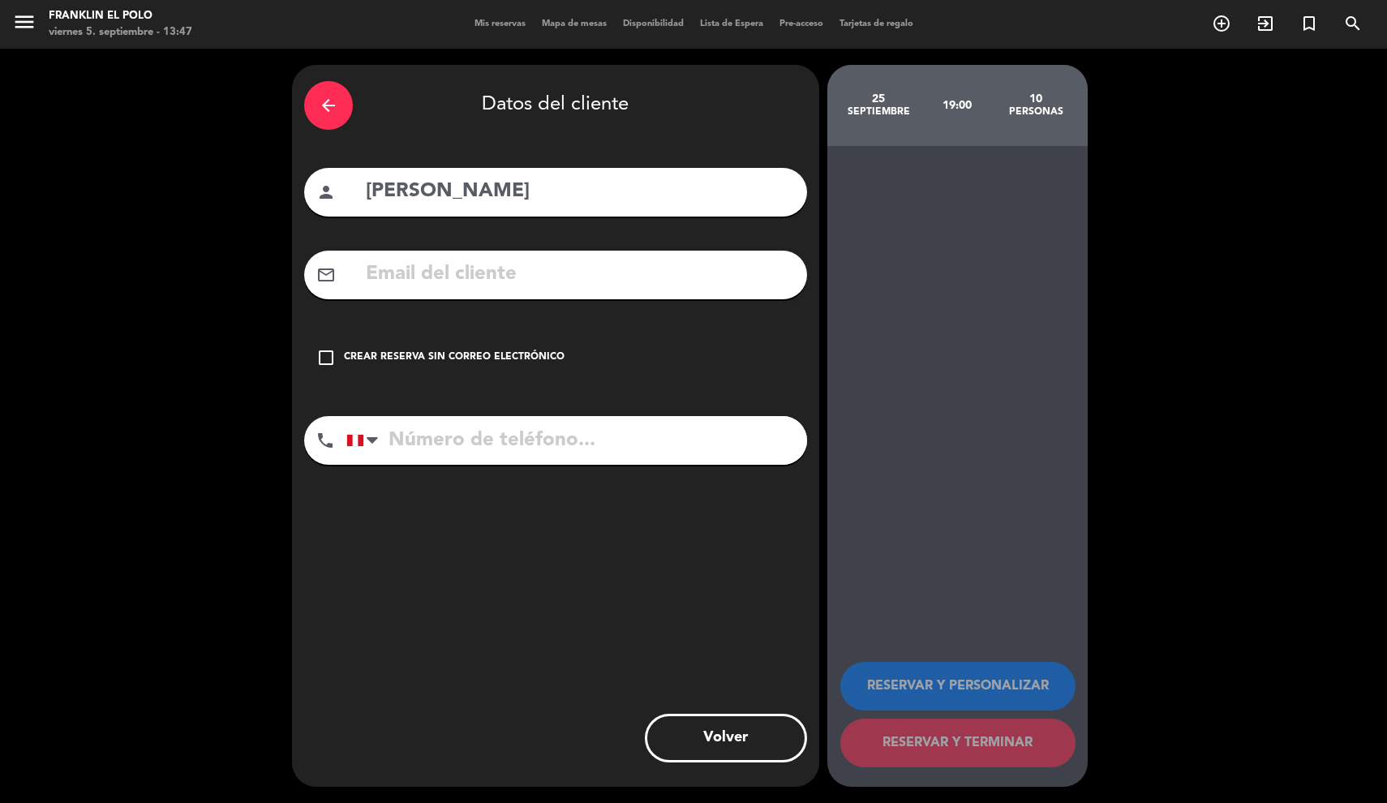
click at [374, 357] on div "Crear reserva sin correo electrónico" at bounding box center [454, 358] width 221 height 16
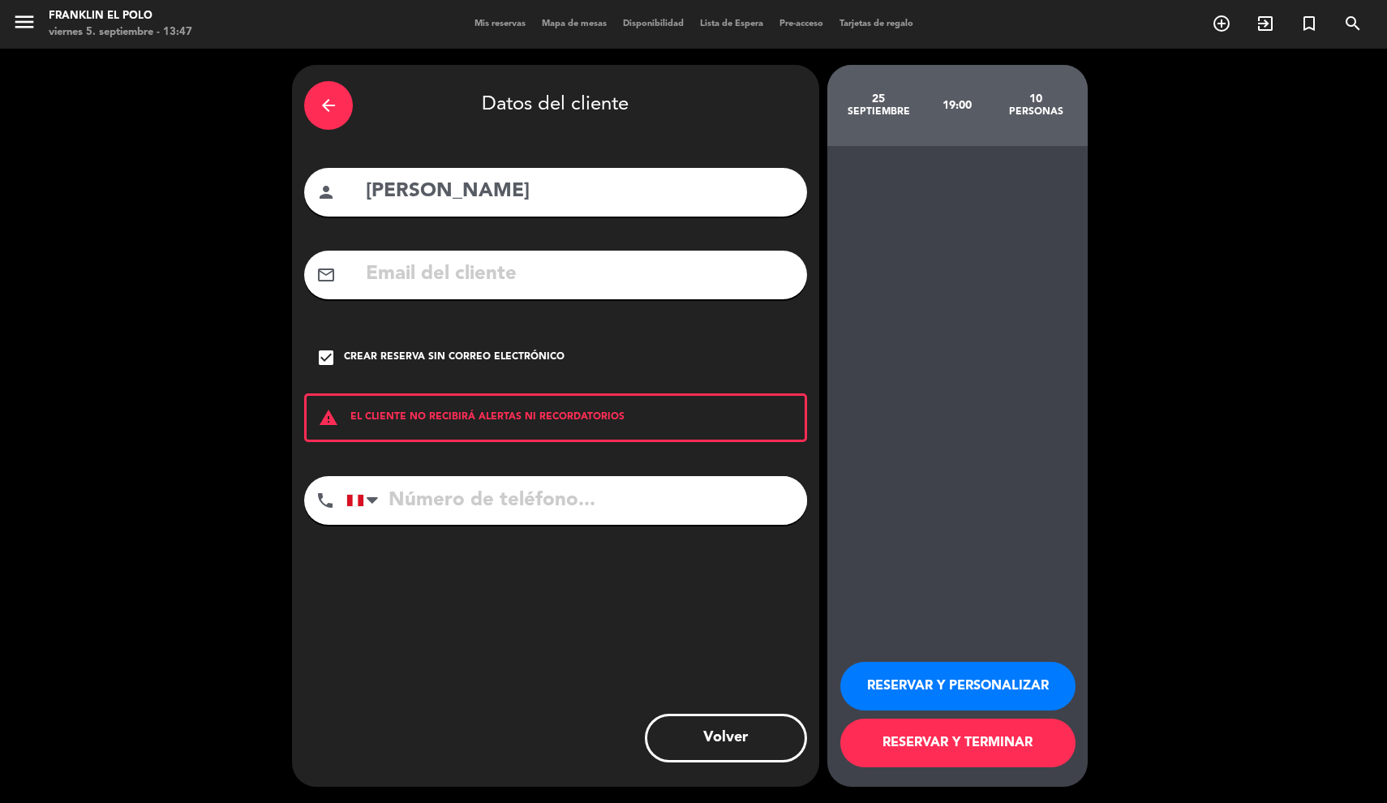
click at [442, 492] on input "tel" at bounding box center [576, 500] width 461 height 49
type input "942 438 337"
click at [912, 679] on button "RESERVAR Y PERSONALIZAR" at bounding box center [958, 686] width 235 height 49
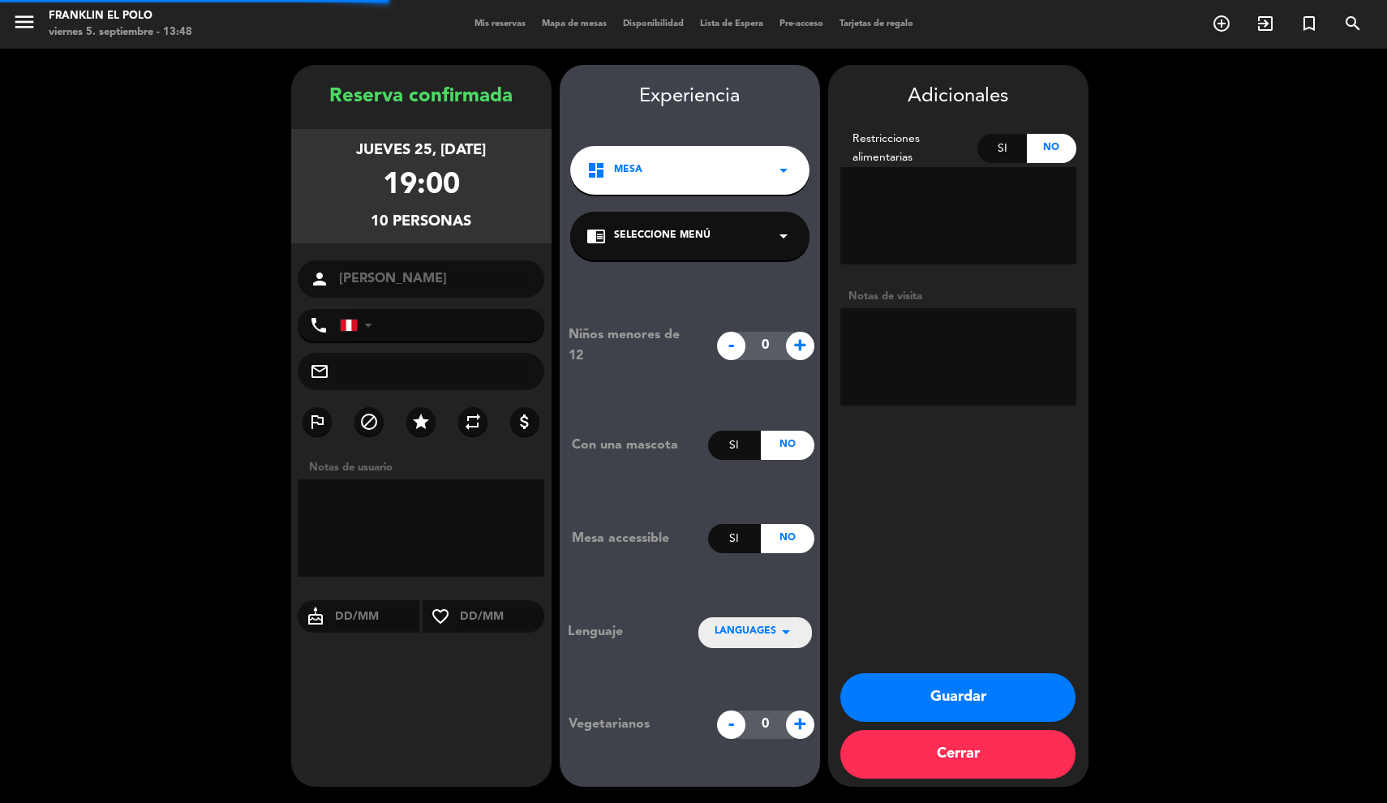
type input "[PHONE_NUMBER]"
click at [974, 352] on textarea at bounding box center [959, 356] width 236 height 97
type textarea "tiene adelanto S/500"
click at [915, 703] on button "Guardar" at bounding box center [958, 697] width 235 height 49
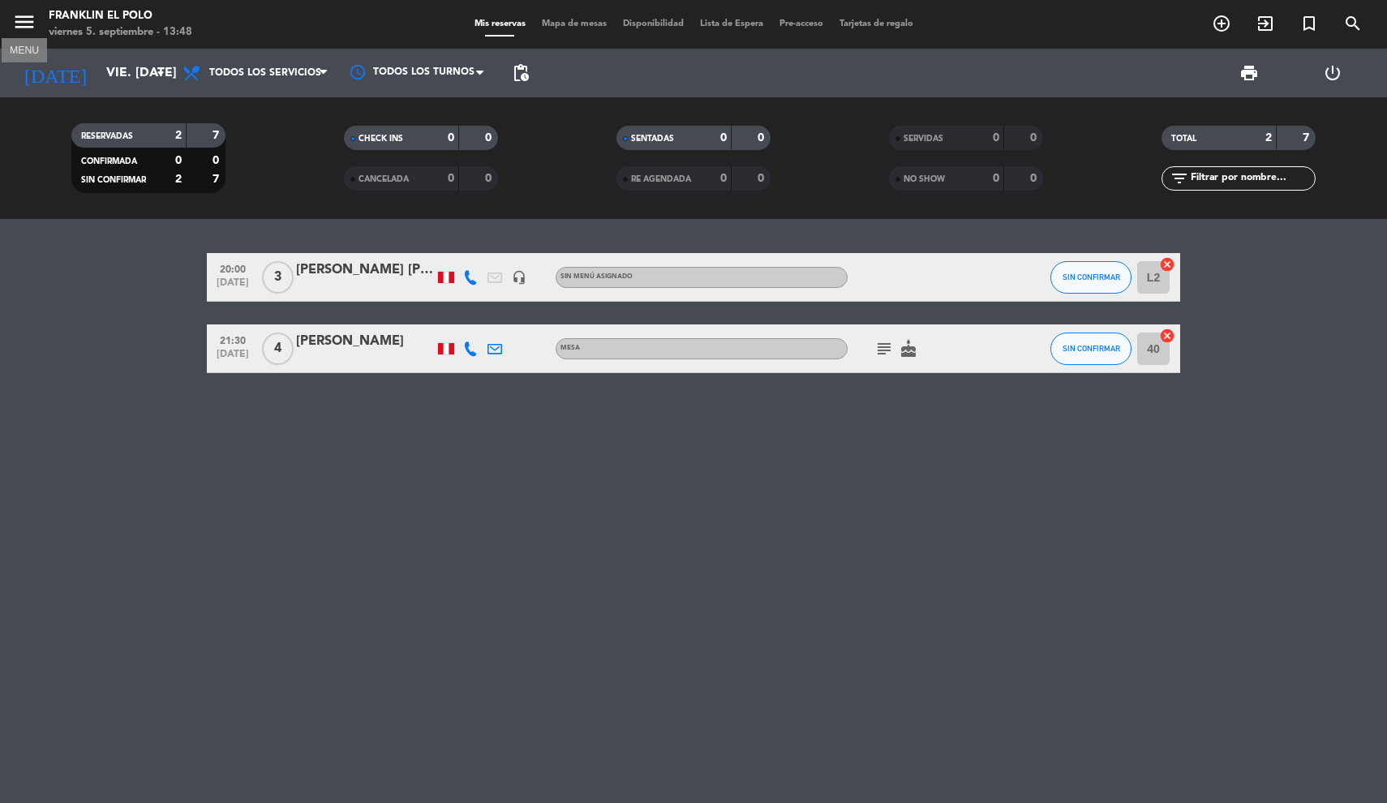
click at [29, 22] on icon "menu" at bounding box center [24, 22] width 24 height 24
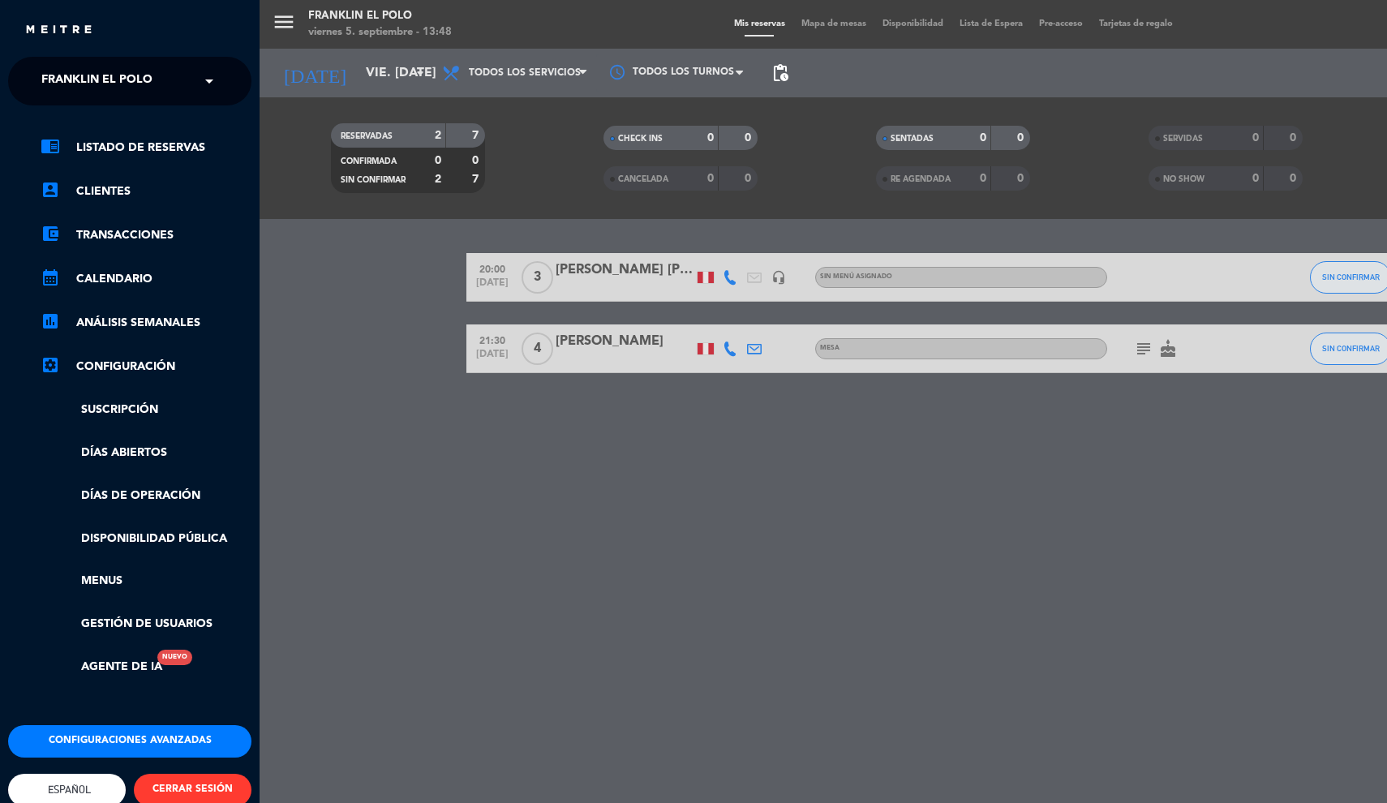
click at [54, 66] on span "Franklin El Polo" at bounding box center [96, 81] width 111 height 34
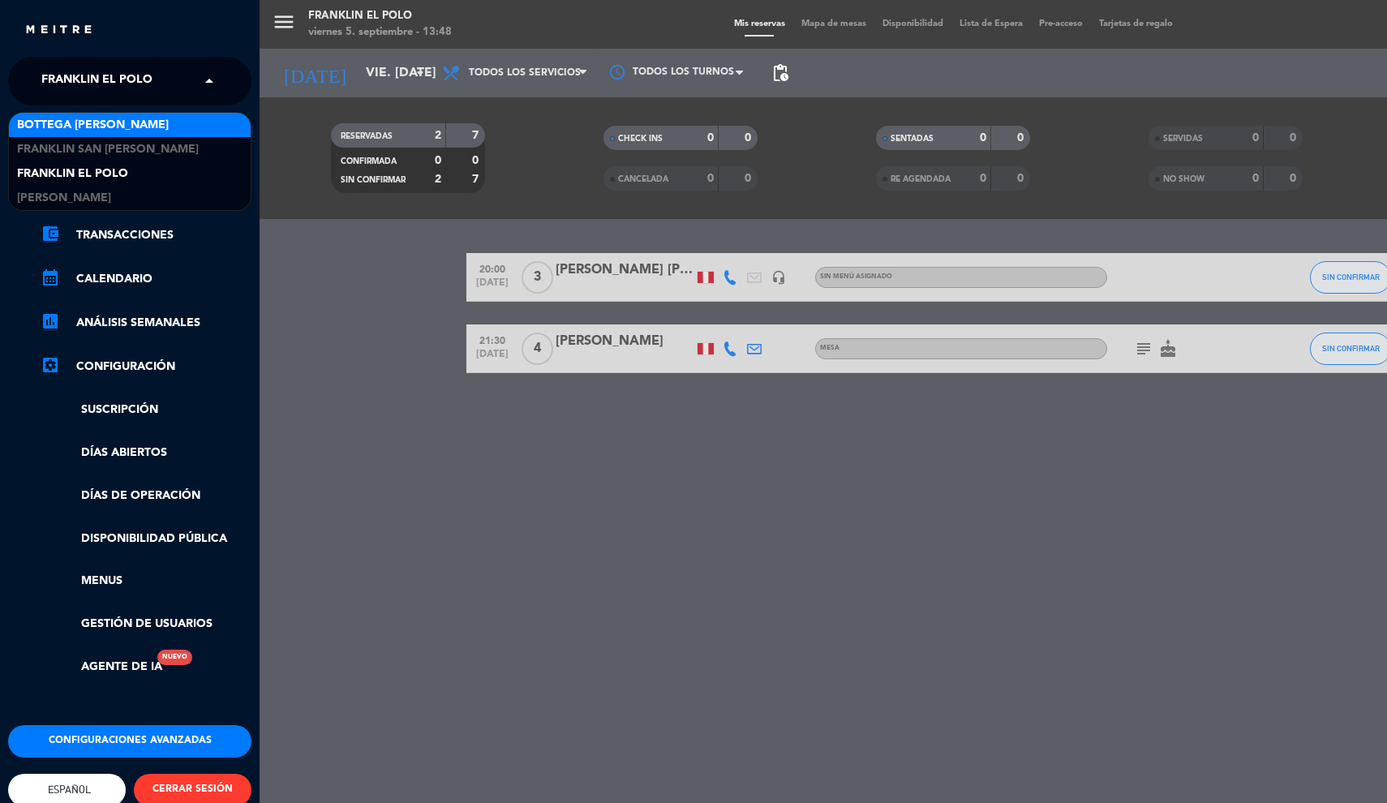
click at [54, 121] on span "Bottega [PERSON_NAME]" at bounding box center [93, 125] width 152 height 19
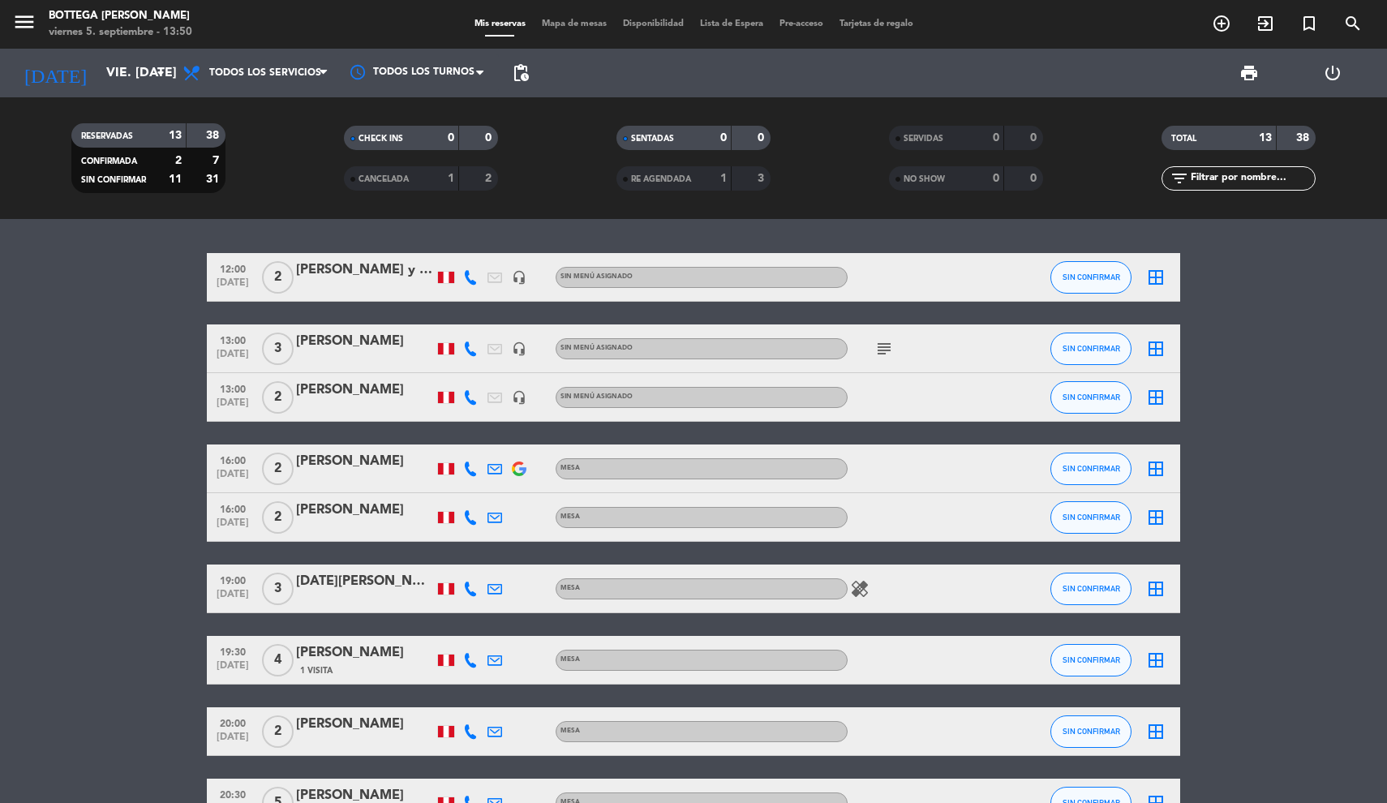
type input "zz"
click at [54, 121] on div "RESERVADAS 13 38 CONFIRMADA 2 7 SIN CONFIRMAR 11 31" at bounding box center [148, 158] width 273 height 89
